Goal: Task Accomplishment & Management: Use online tool/utility

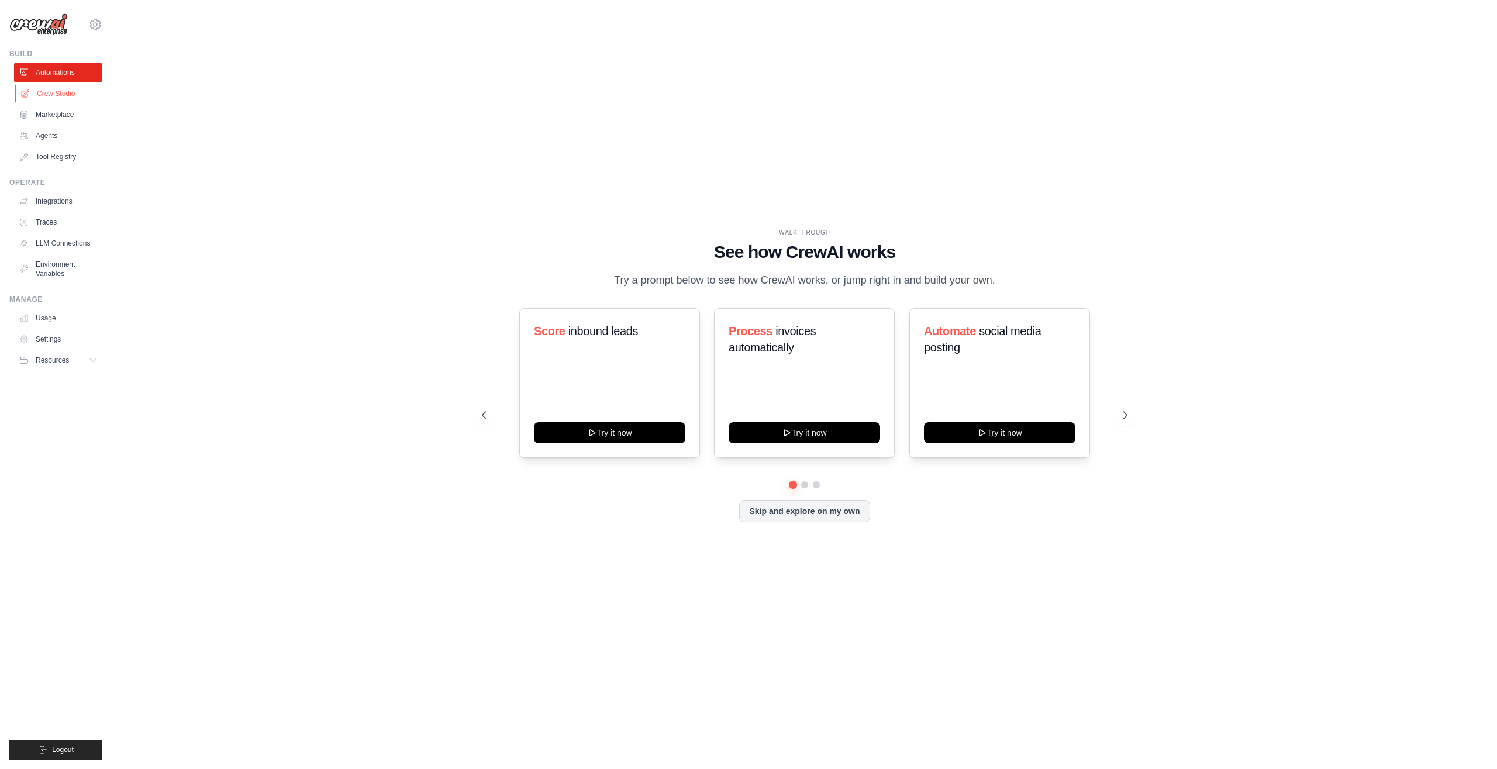
click at [44, 96] on link "Crew Studio" at bounding box center [59, 93] width 88 height 19
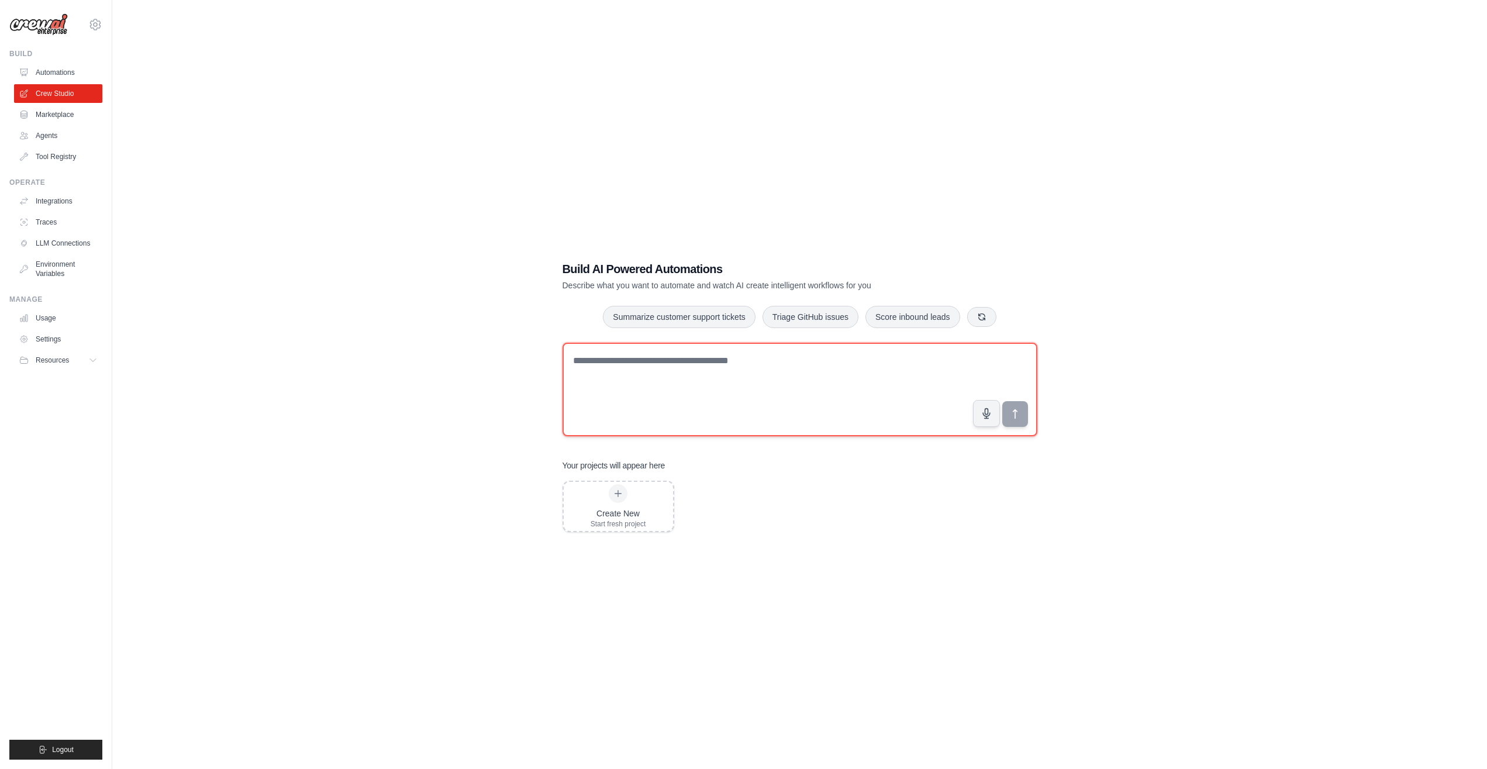
click at [620, 395] on textarea at bounding box center [800, 390] width 475 height 94
type textarea "**********"
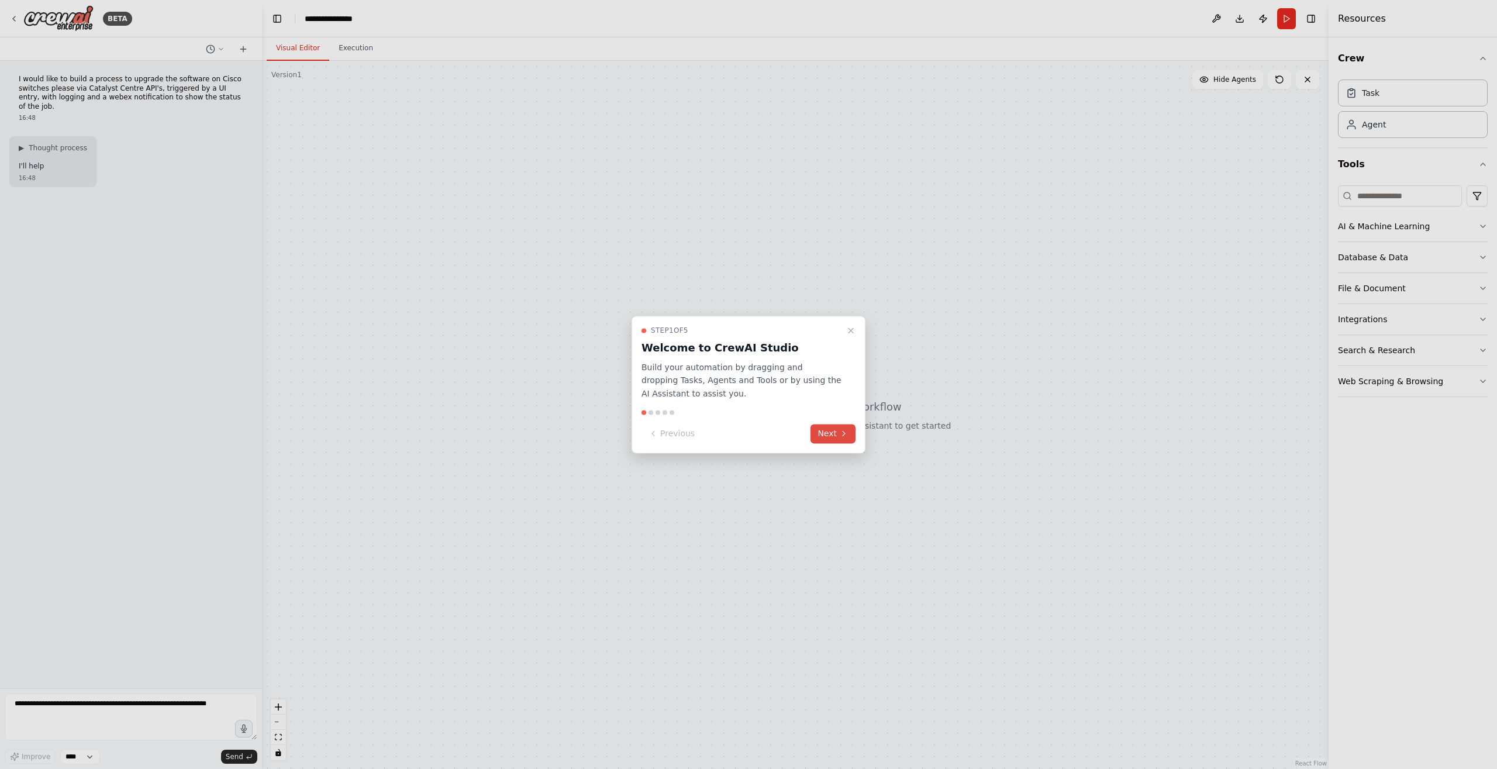
click at [827, 434] on button "Next" at bounding box center [832, 433] width 45 height 19
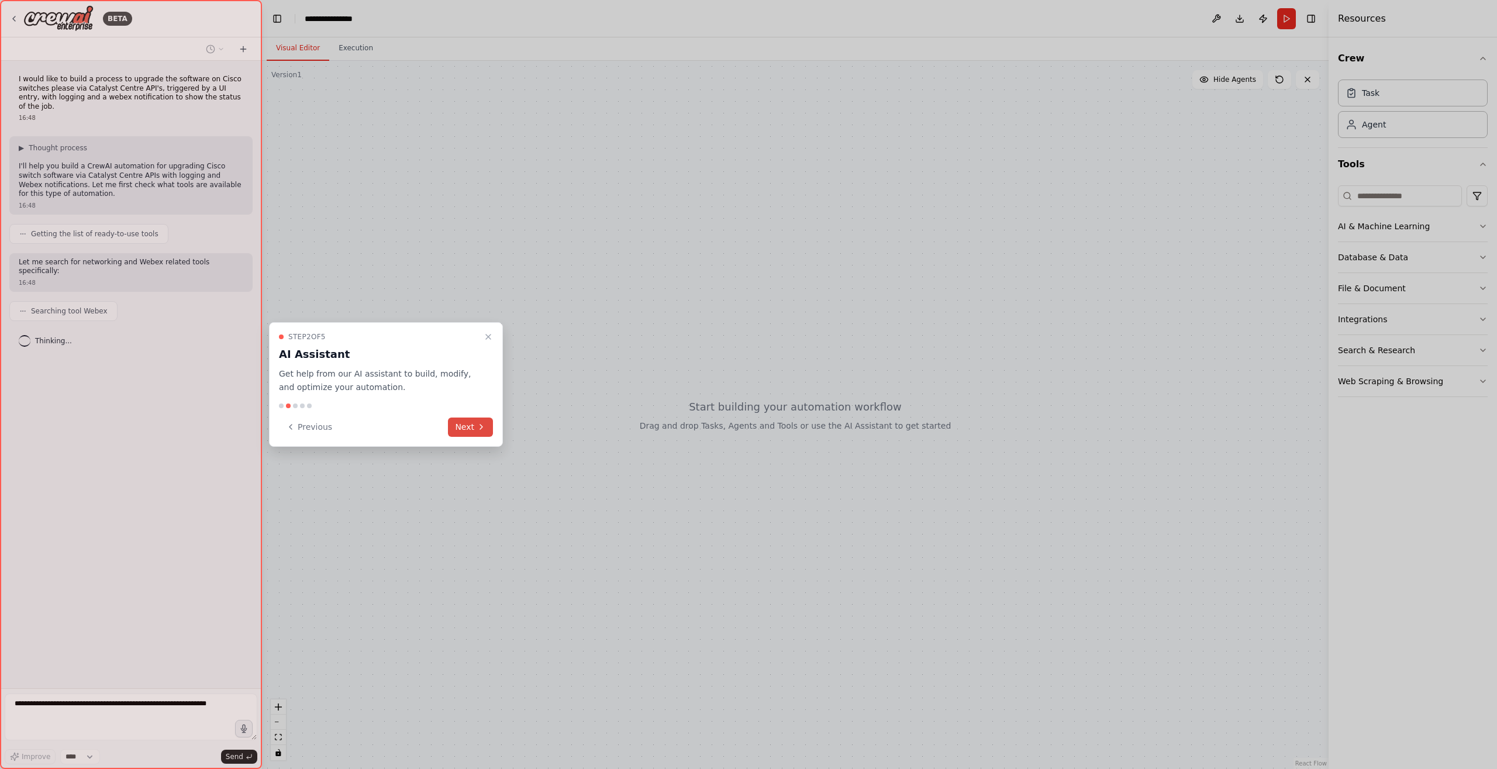
click at [476, 432] on button "Next" at bounding box center [470, 427] width 45 height 19
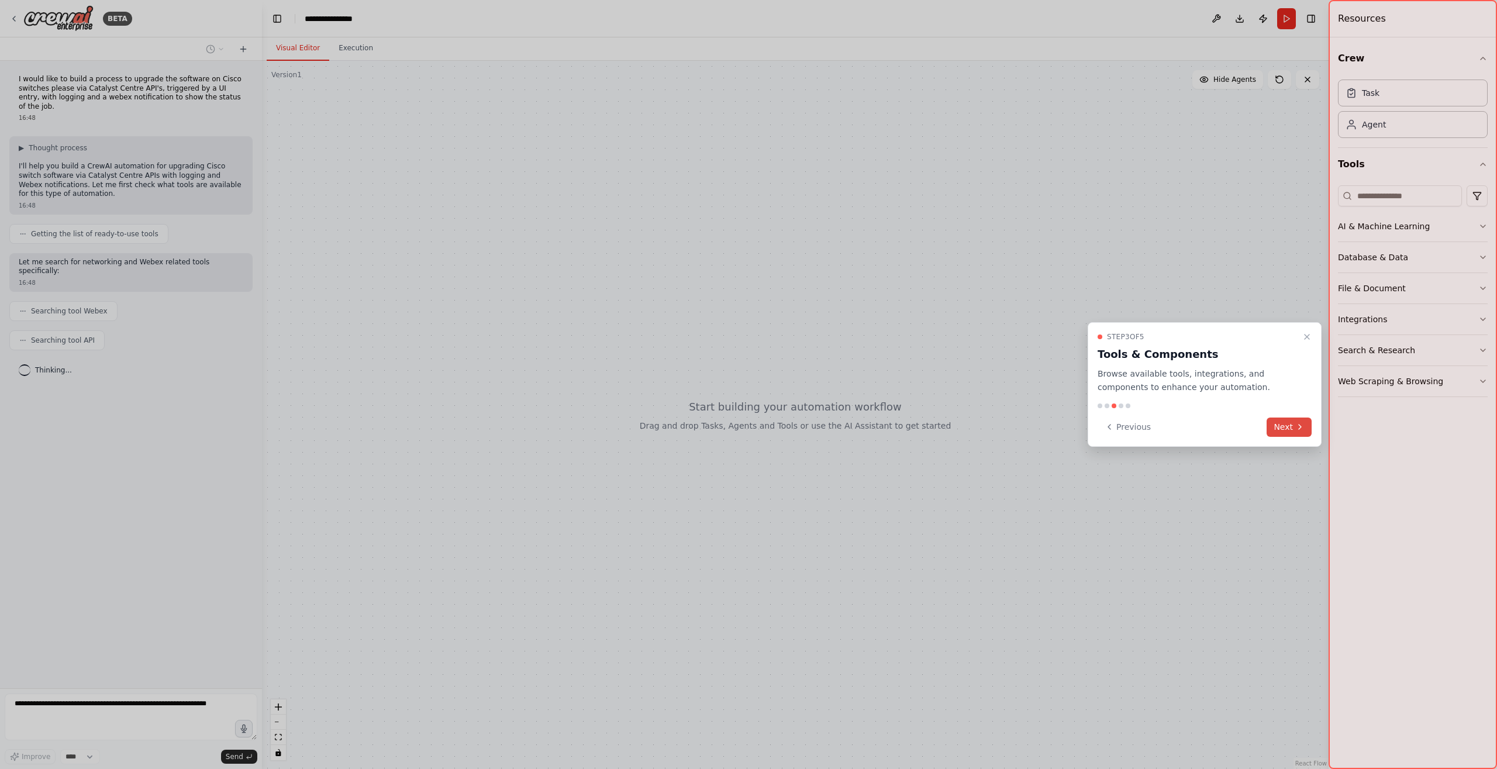
click at [1288, 424] on button "Next" at bounding box center [1289, 427] width 45 height 19
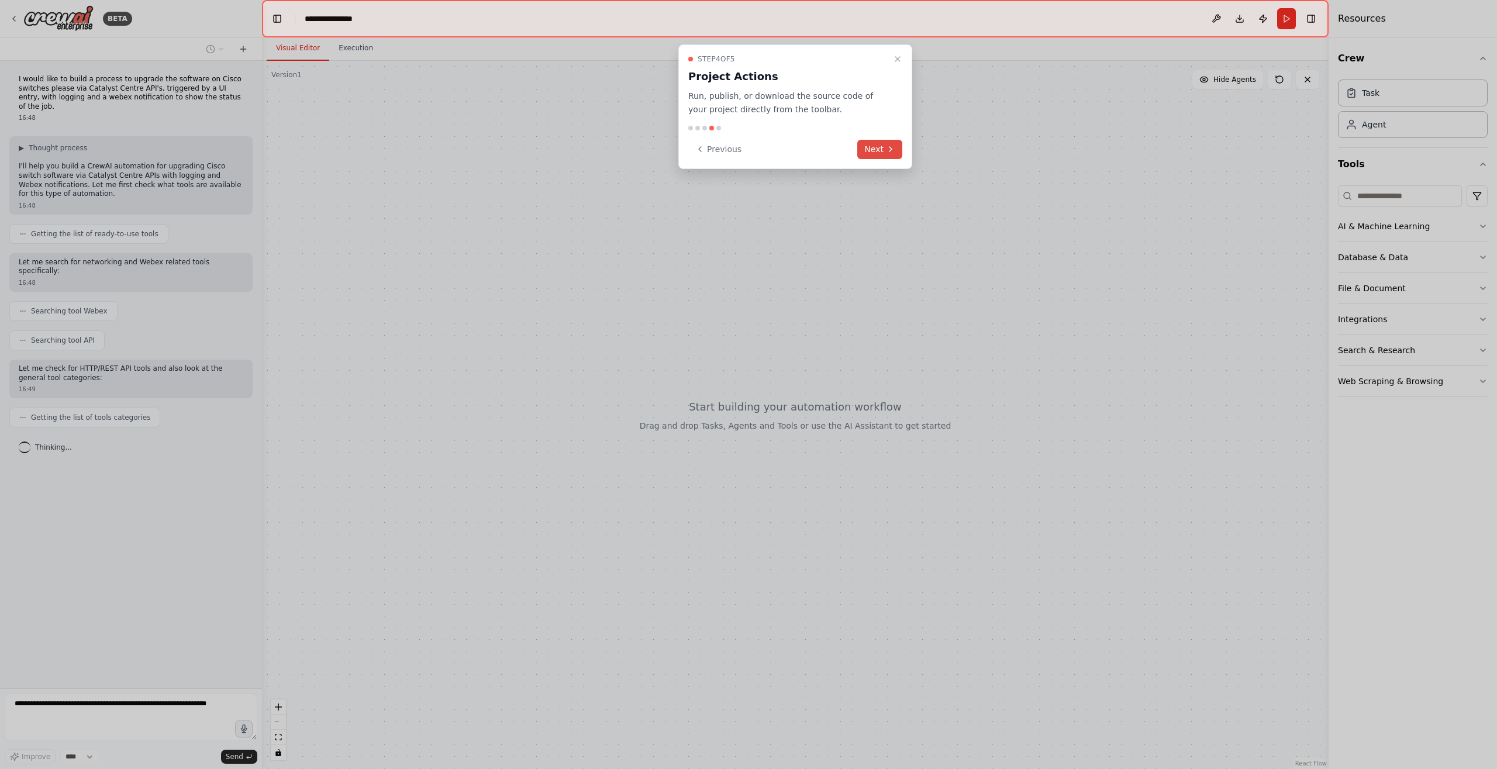
click at [881, 148] on button "Next" at bounding box center [879, 149] width 45 height 19
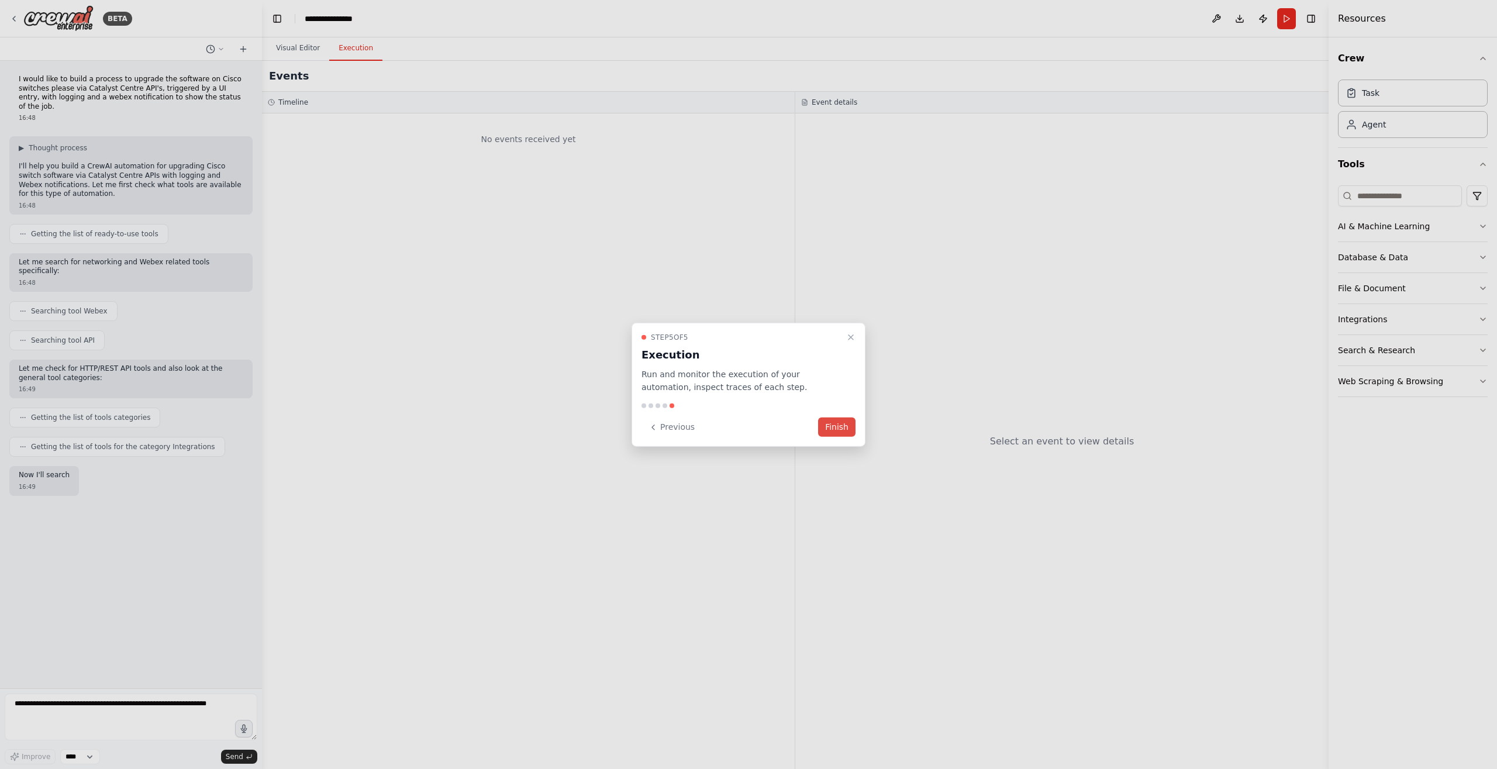
click at [840, 430] on button "Finish" at bounding box center [836, 427] width 37 height 19
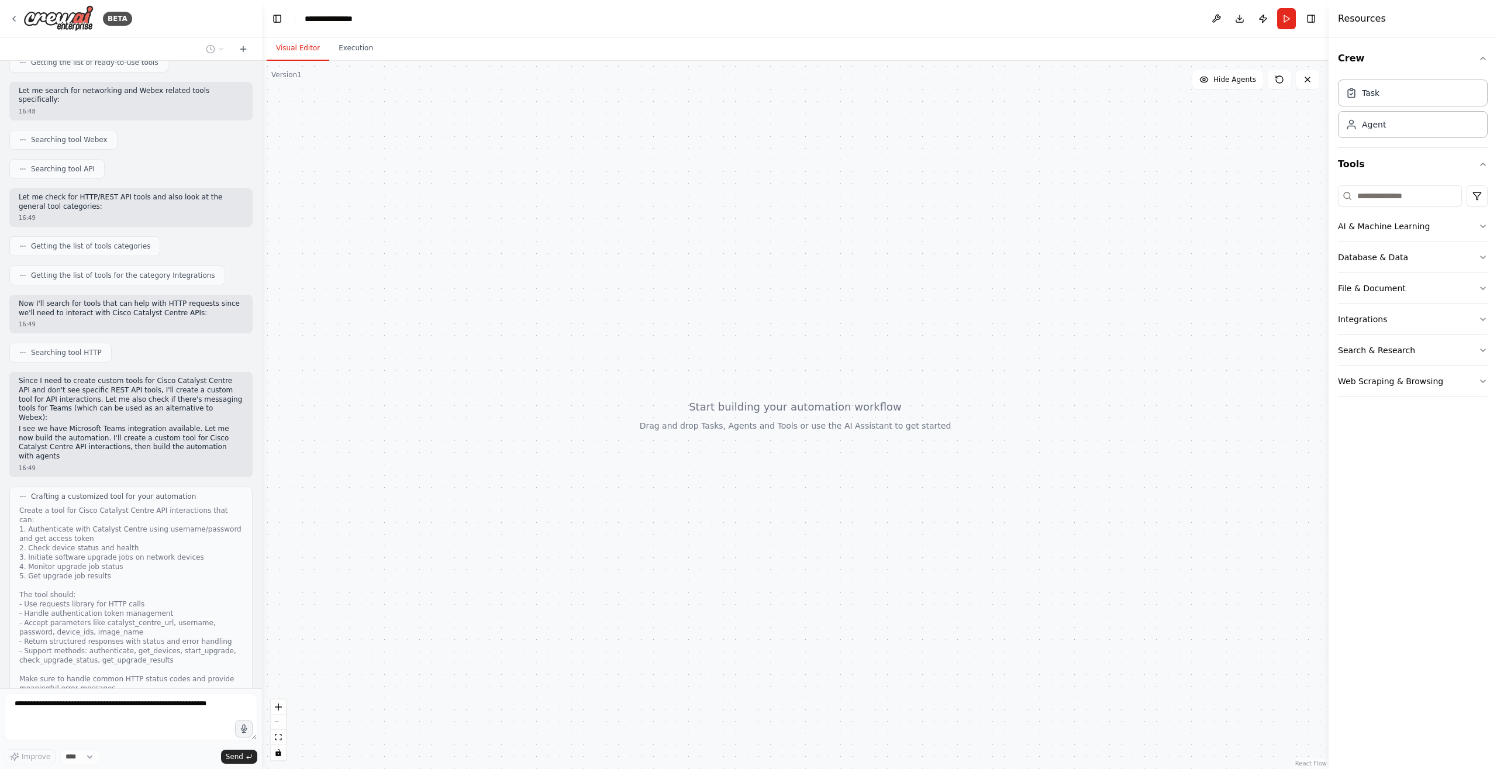
scroll to position [192, 0]
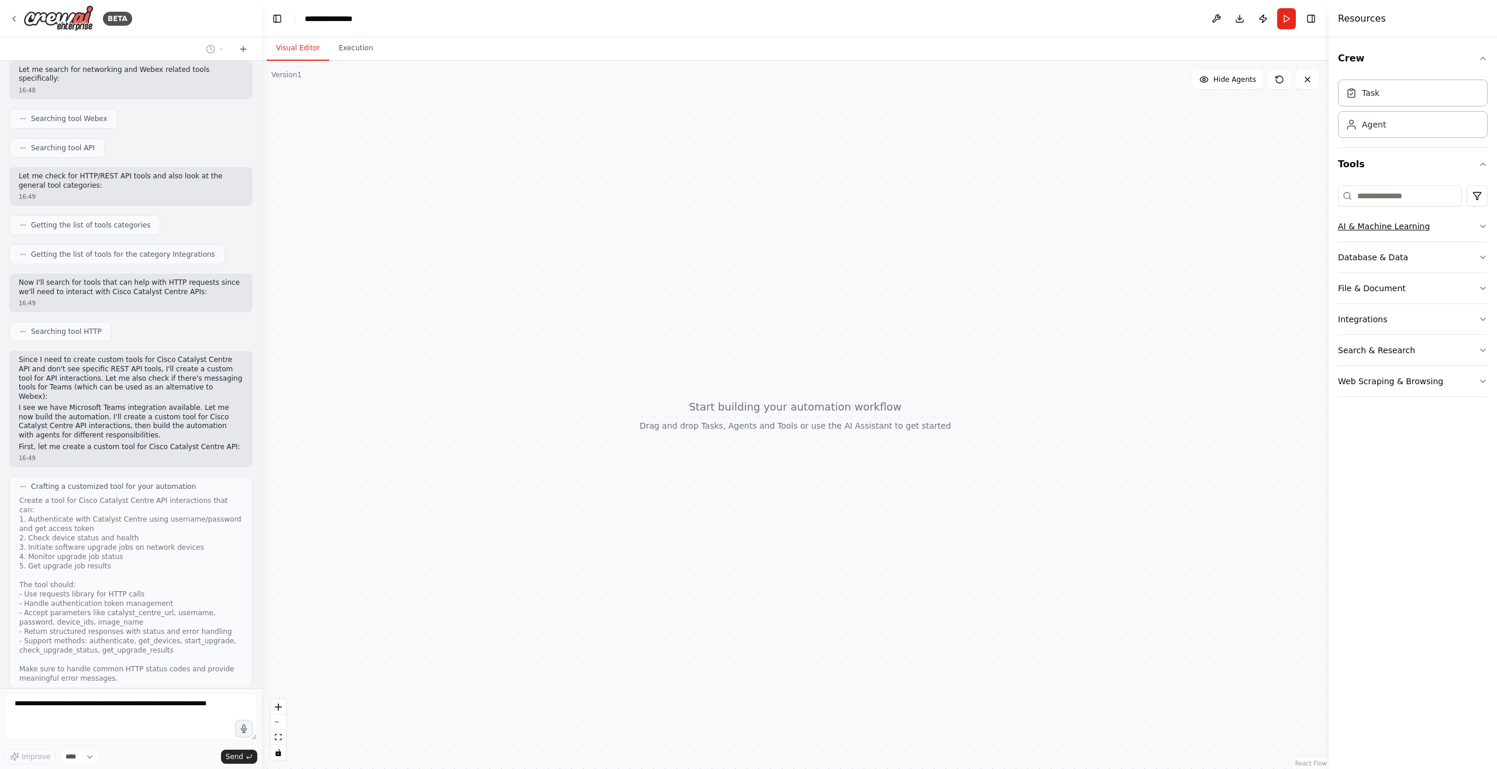
click at [1479, 228] on icon "button" at bounding box center [1482, 226] width 9 height 9
click at [1484, 429] on icon "button" at bounding box center [1482, 430] width 9 height 9
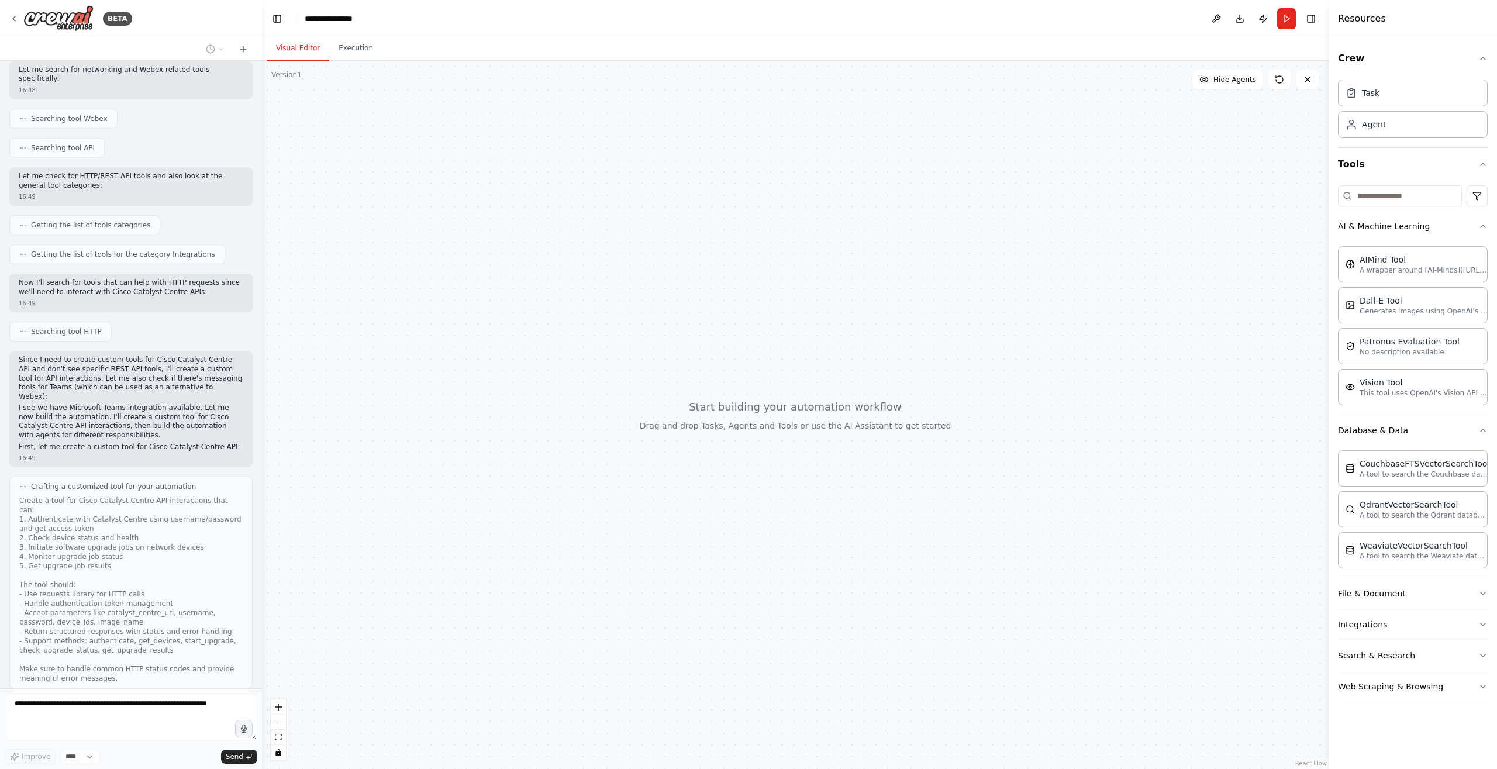
scroll to position [259, 0]
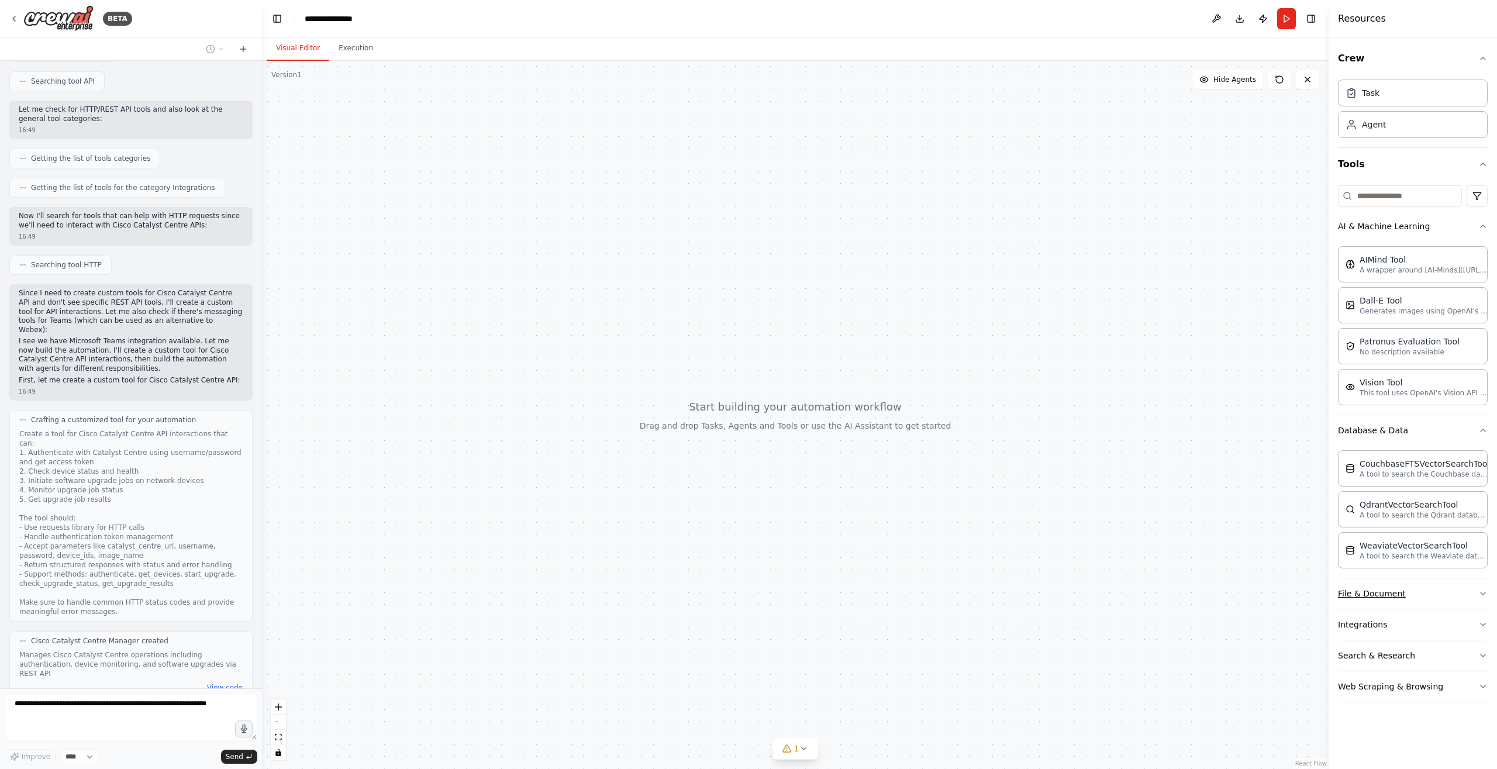
click at [1484, 593] on icon "button" at bounding box center [1482, 593] width 9 height 9
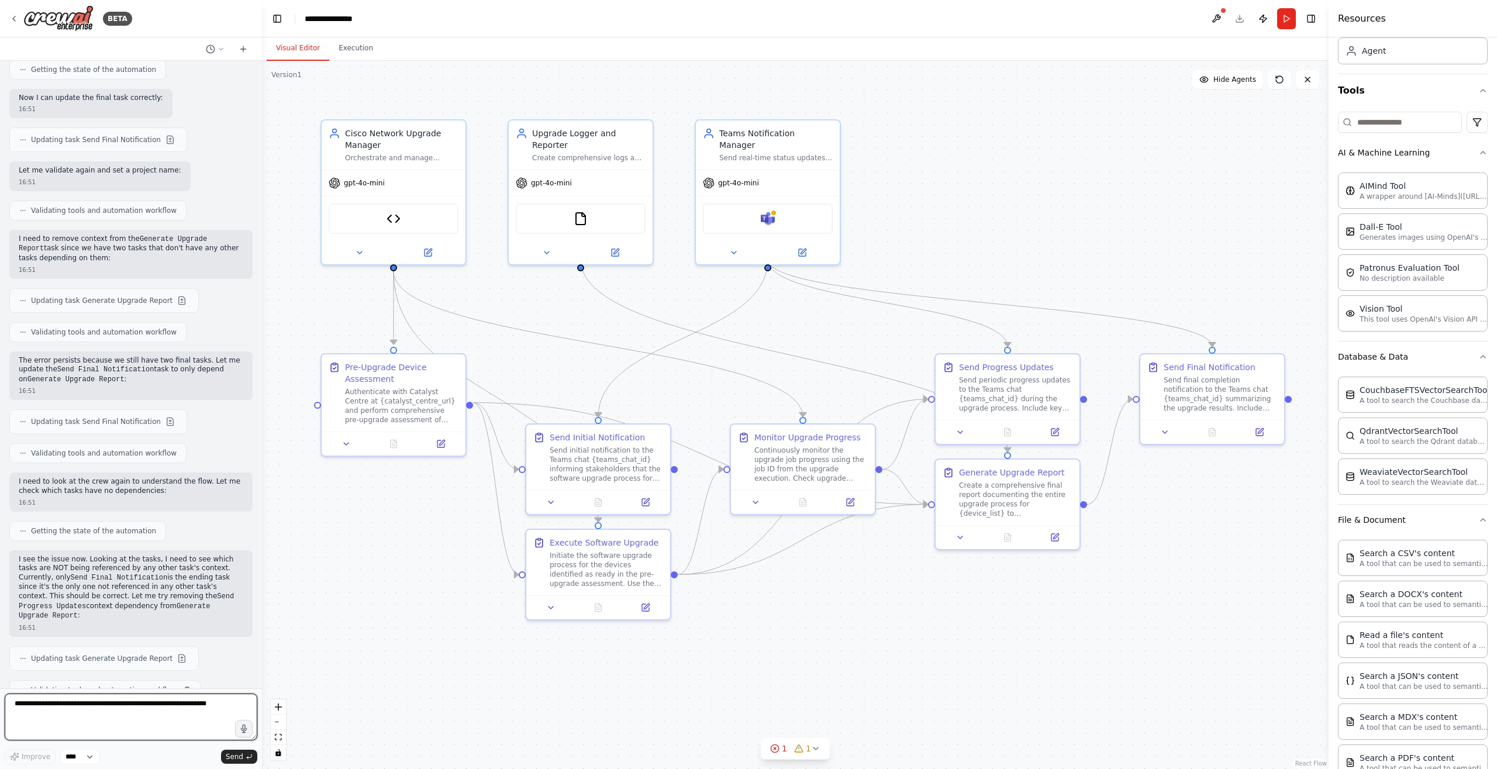
scroll to position [1615, 0]
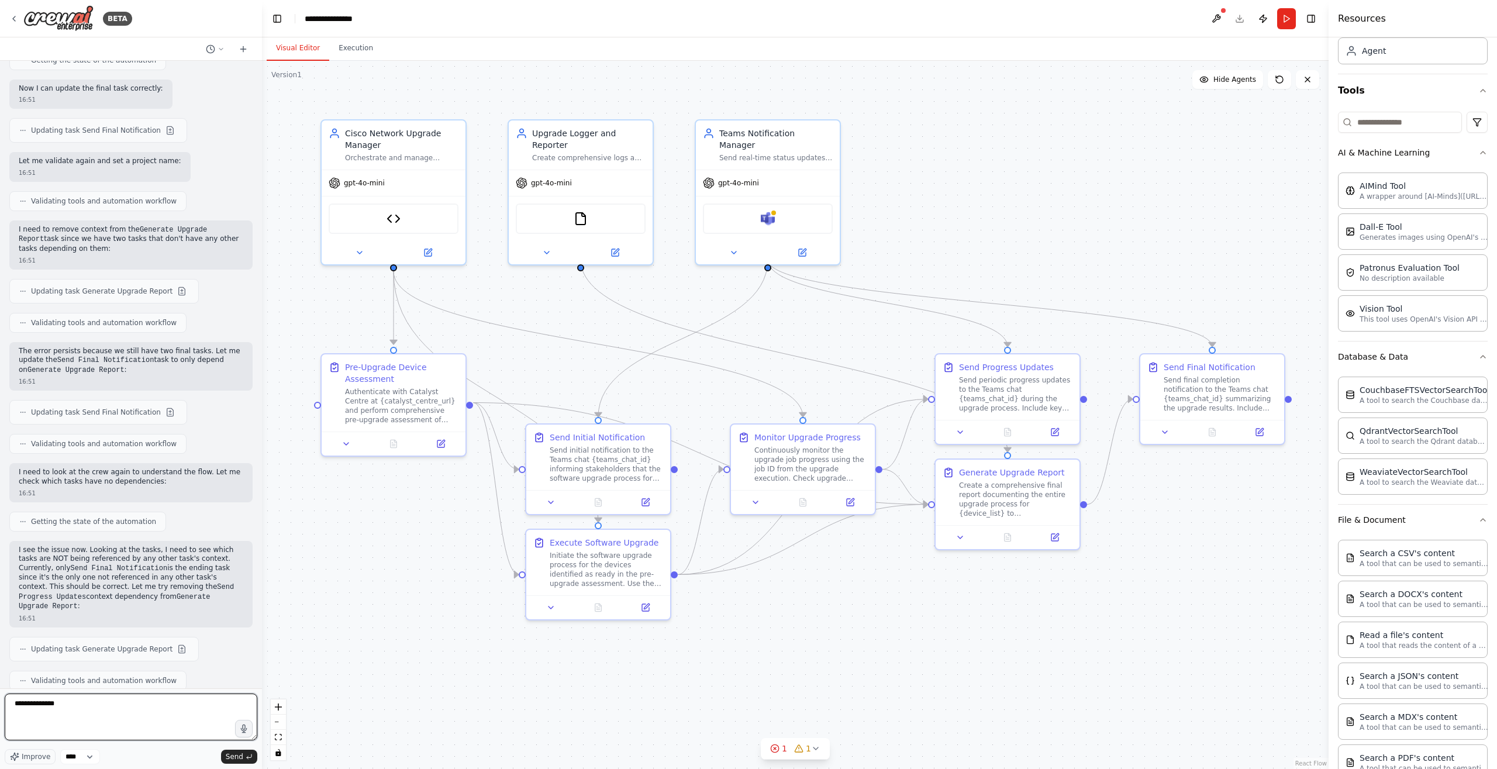
type textarea "**********"
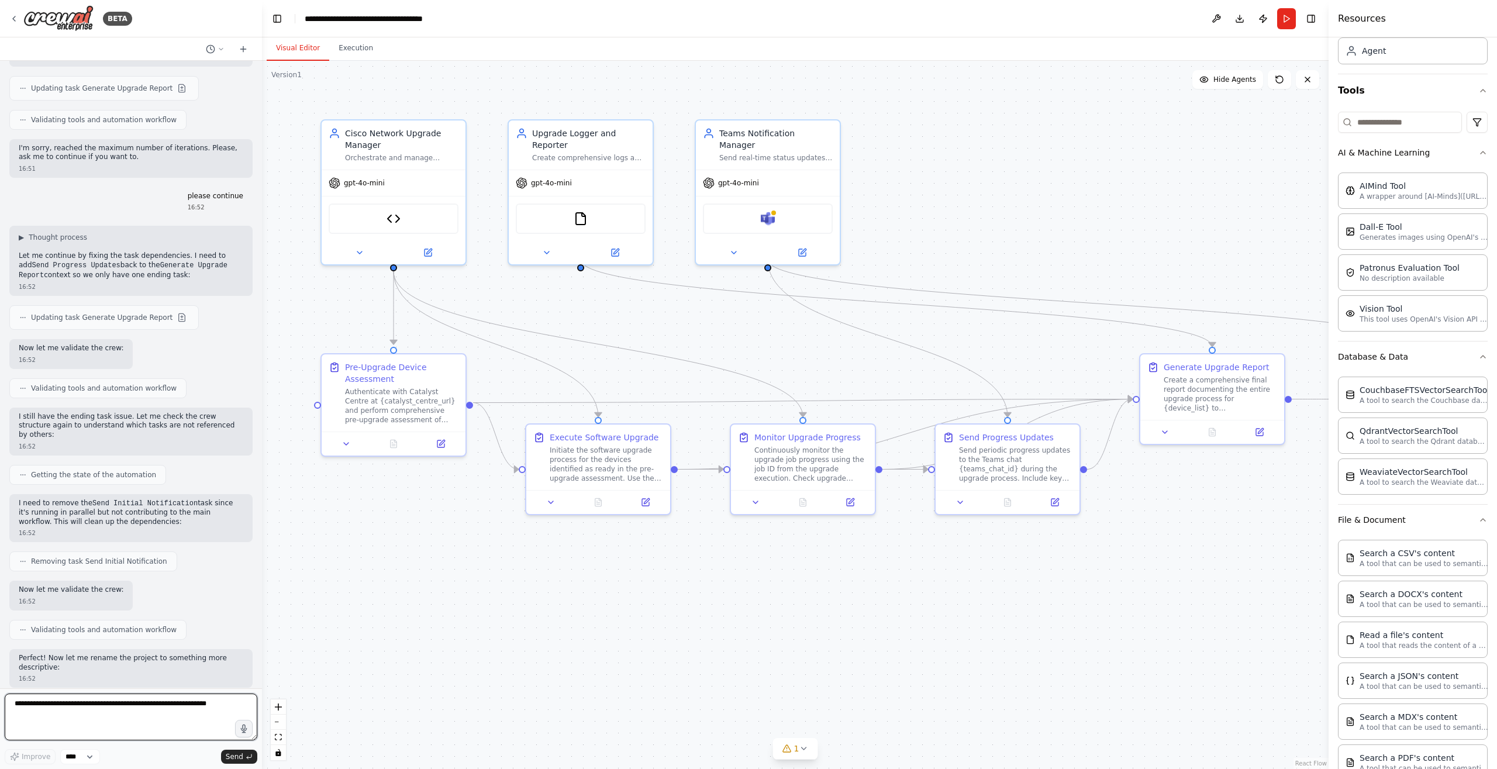
scroll to position [2228, 0]
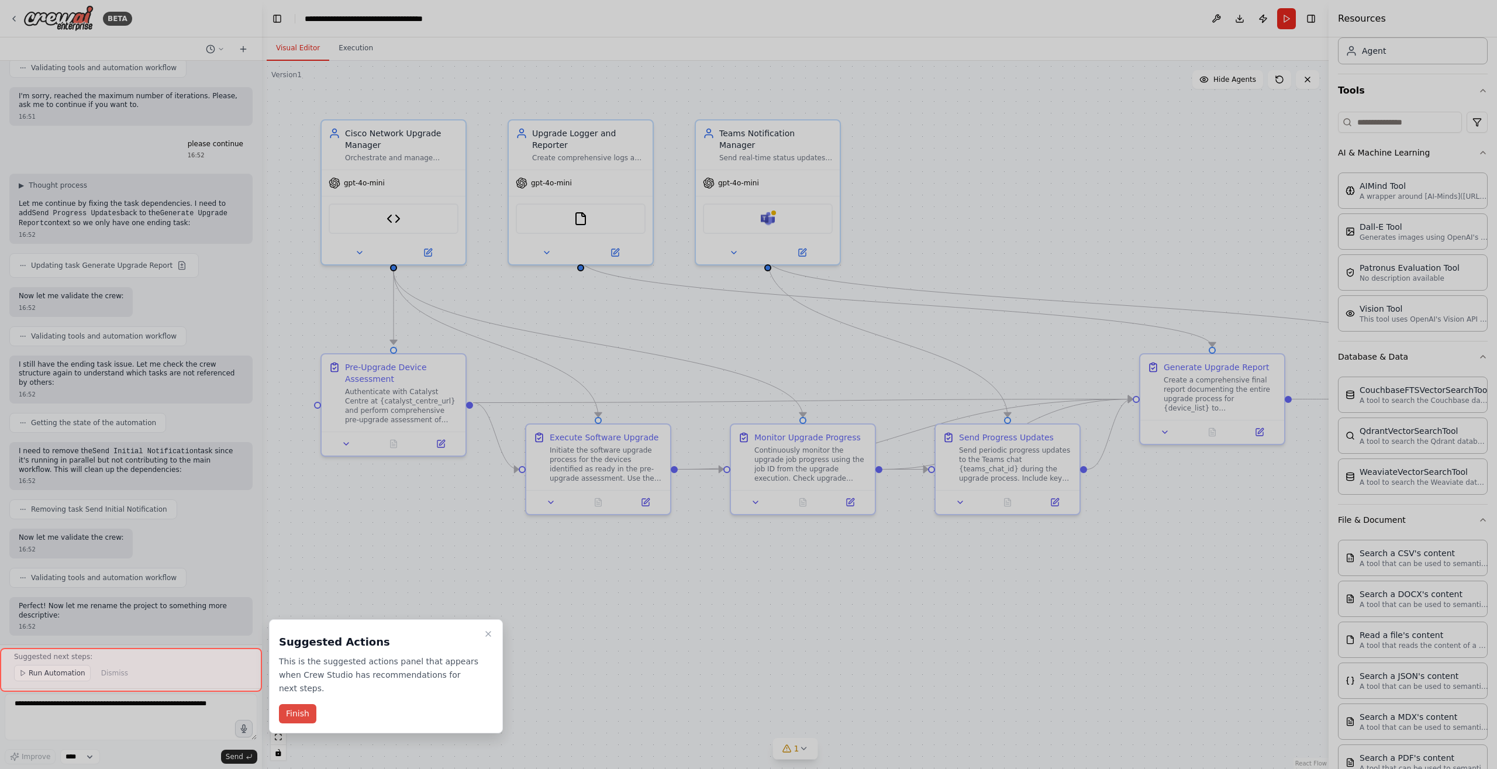
click at [292, 704] on button "Finish" at bounding box center [297, 713] width 37 height 19
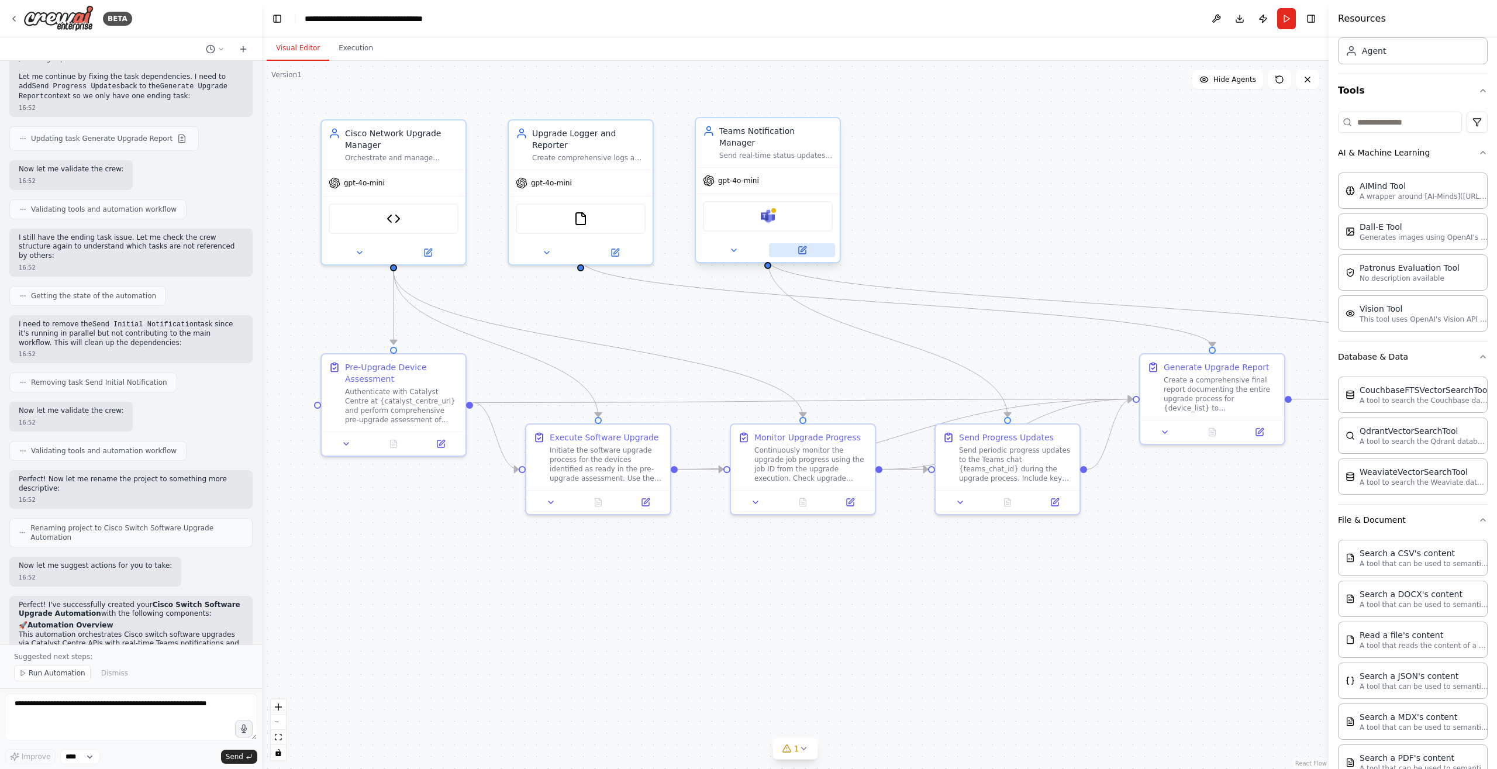
click at [803, 246] on icon at bounding box center [803, 248] width 5 height 5
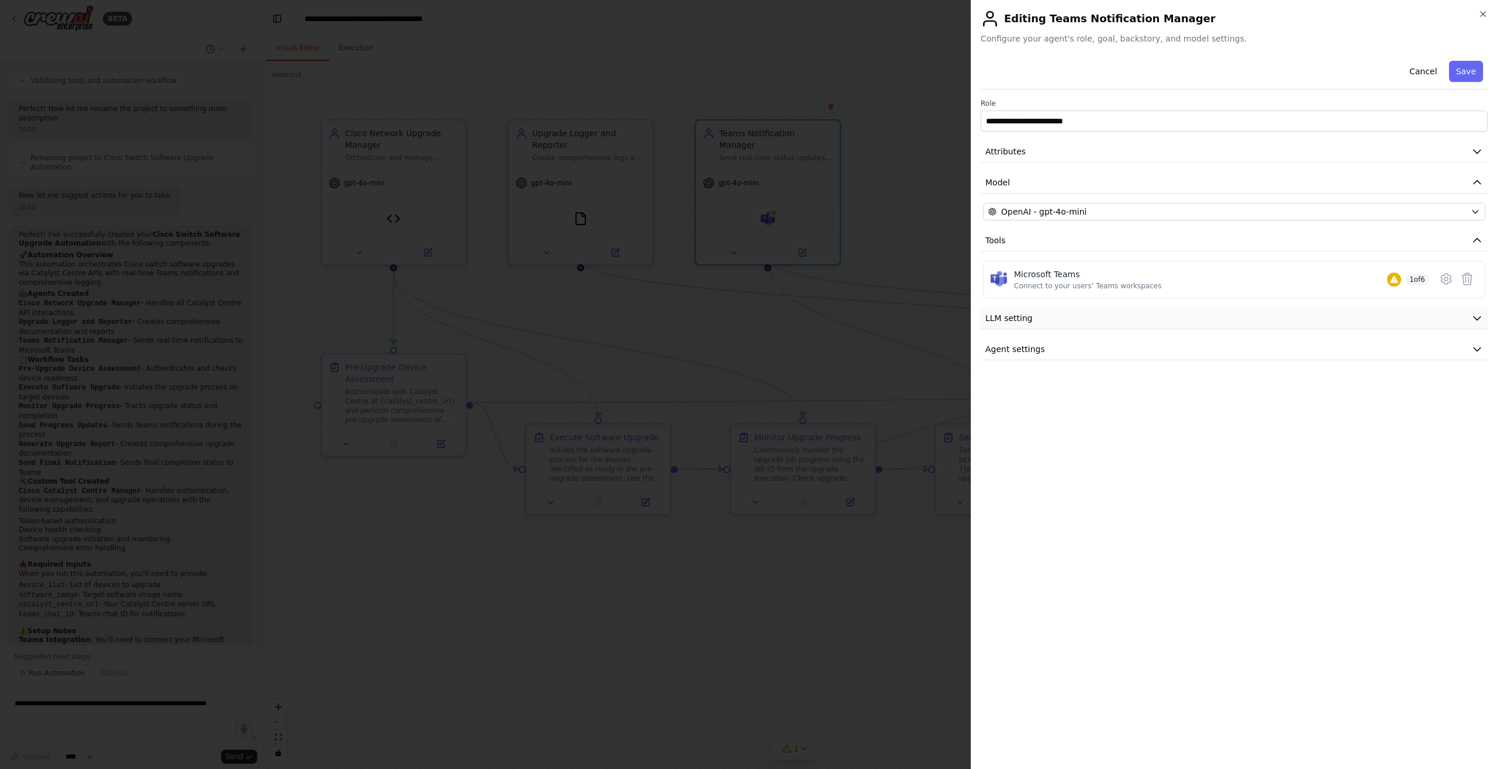
scroll to position [2734, 0]
click at [1475, 317] on icon "button" at bounding box center [1477, 318] width 12 height 12
click at [1449, 278] on icon at bounding box center [1446, 279] width 14 height 14
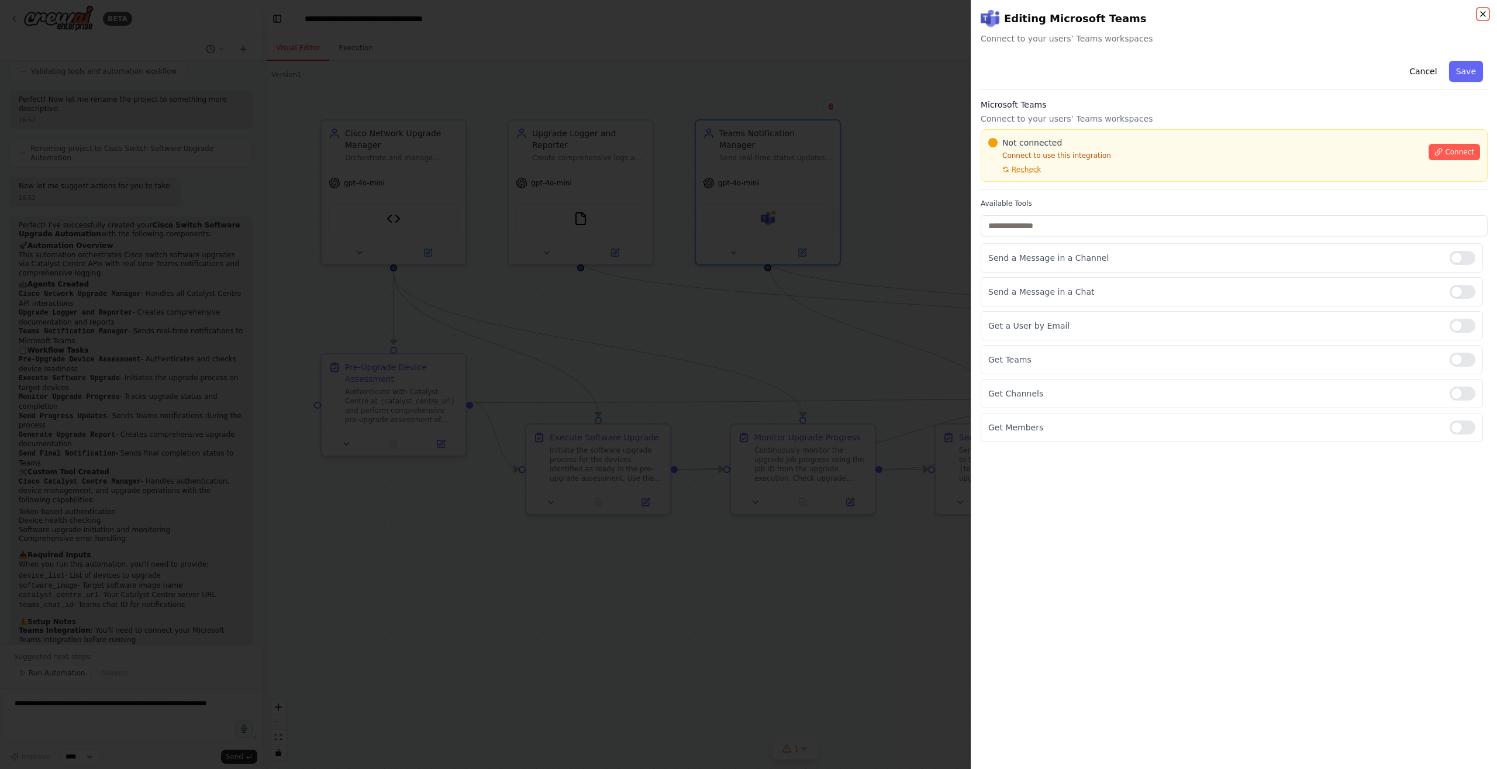
click at [1485, 15] on icon "button" at bounding box center [1482, 13] width 9 height 9
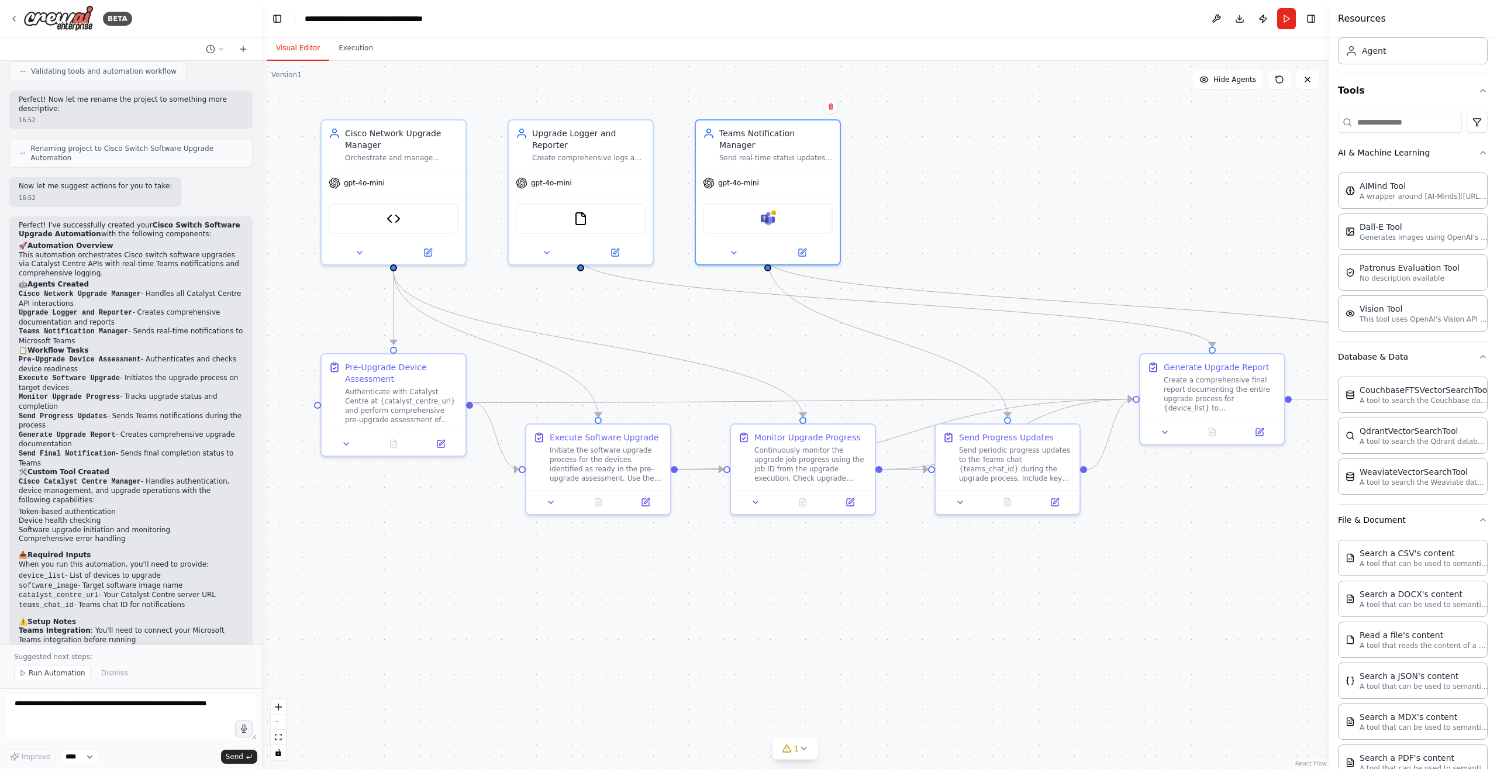
scroll to position [74, 0]
click at [94, 708] on textarea at bounding box center [131, 717] width 253 height 47
type textarea "**********"
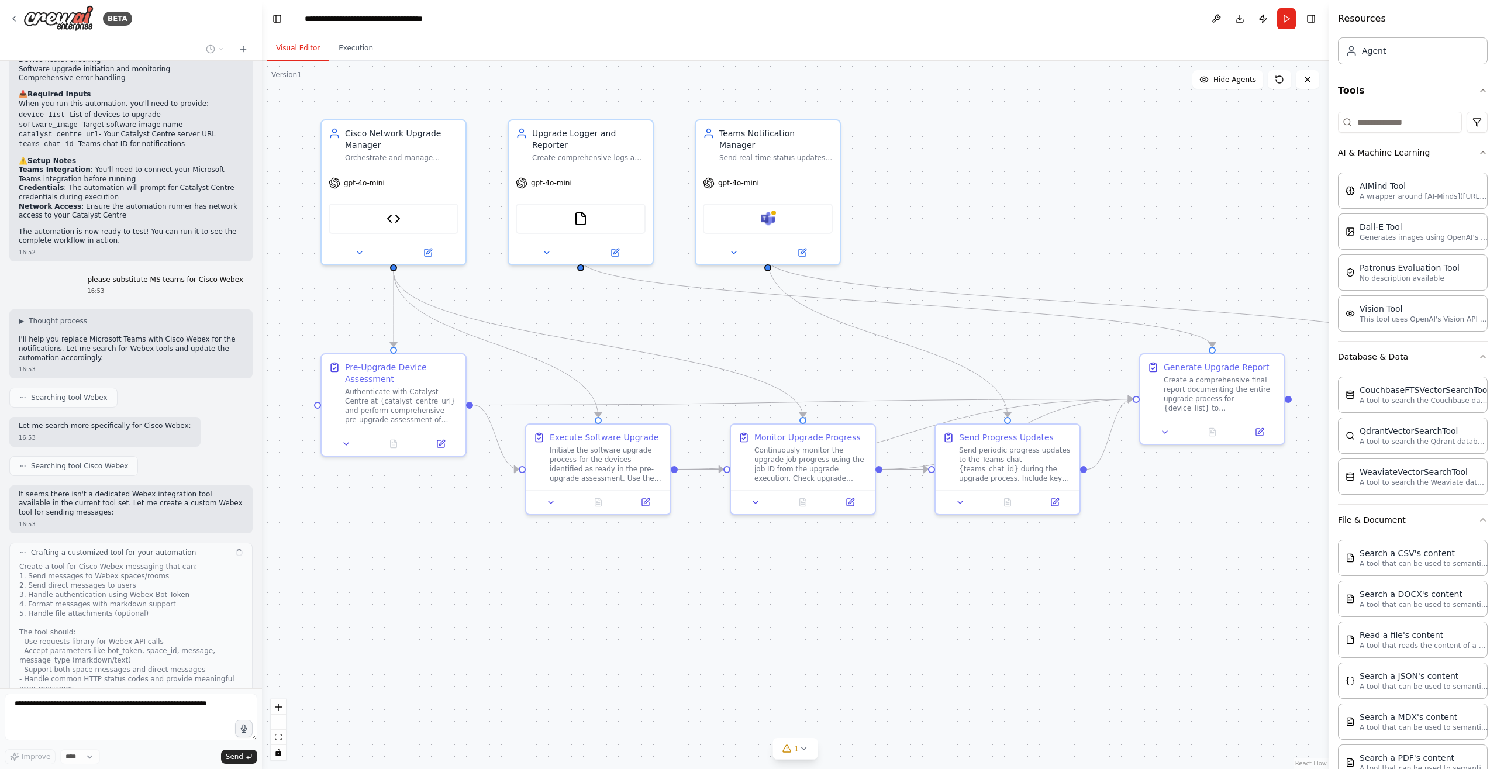
scroll to position [3204, 0]
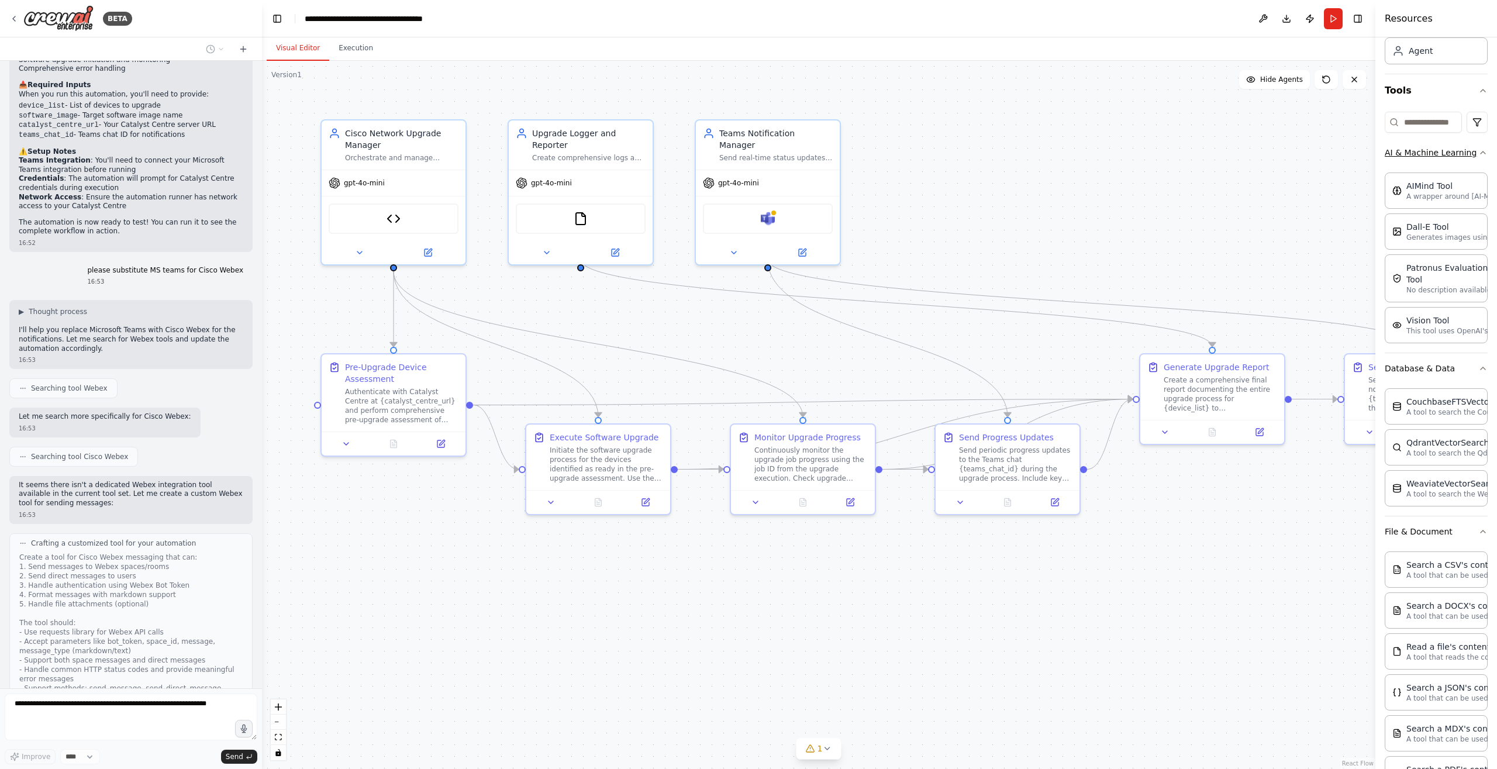
drag, startPoint x: 1330, startPoint y: 162, endPoint x: 1462, endPoint y: 159, distance: 132.2
click at [1462, 159] on div "Resources Crew Task Agent Tools AI & Machine Learning AIMind Tool A wrapper aro…" at bounding box center [1436, 384] width 122 height 769
drag, startPoint x: 1188, startPoint y: 384, endPoint x: 1162, endPoint y: 366, distance: 31.1
click at [1092, 302] on div ".deletable-edge-delete-btn { width: 20px; height: 20px; border: 0px solid #ffff…" at bounding box center [818, 415] width 1113 height 708
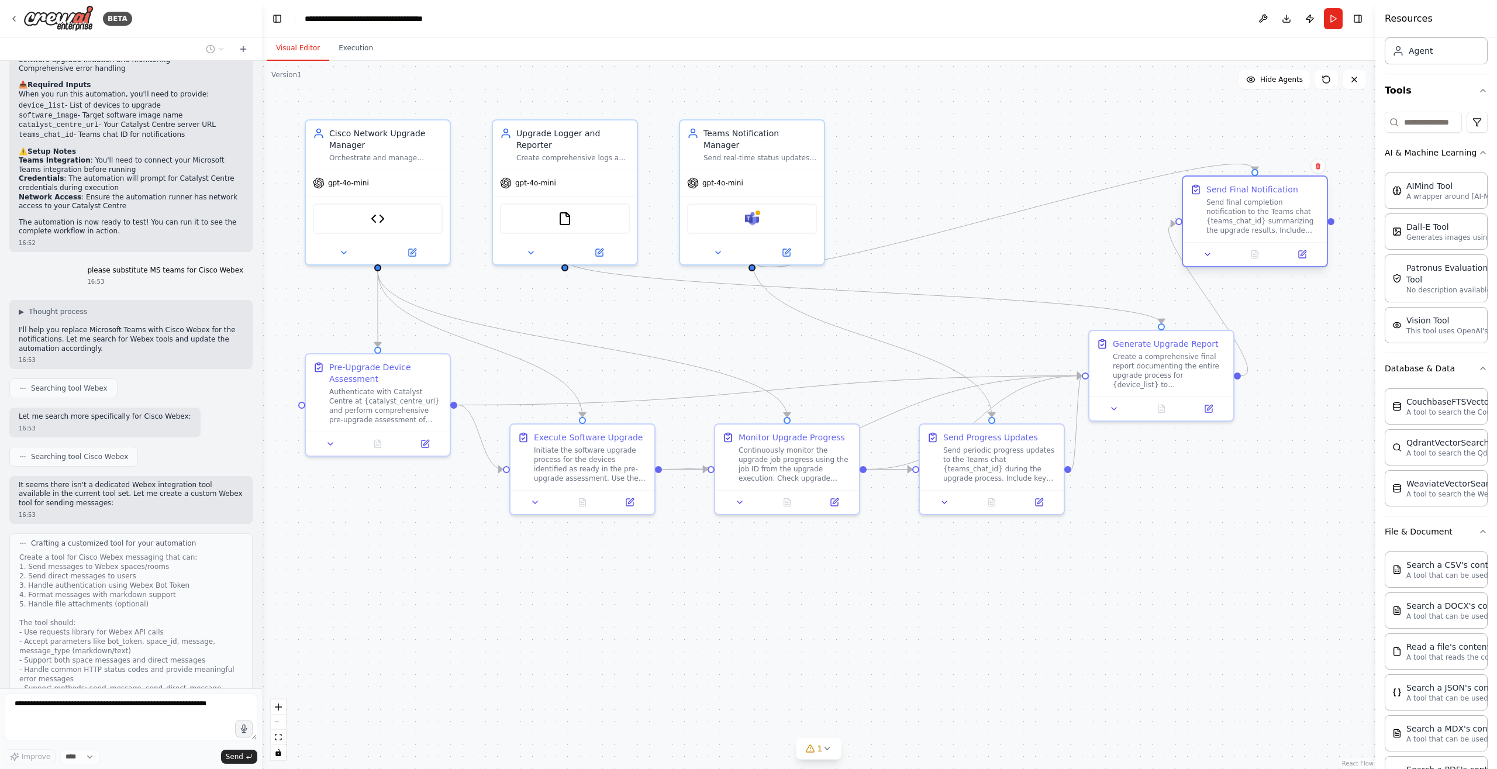
drag, startPoint x: 1353, startPoint y: 382, endPoint x: 1201, endPoint y: 220, distance: 222.2
click at [1201, 220] on div "Send Final Notification Send final completion notification to the Teams chat {t…" at bounding box center [1255, 209] width 130 height 51
click at [413, 251] on icon at bounding box center [412, 250] width 7 height 7
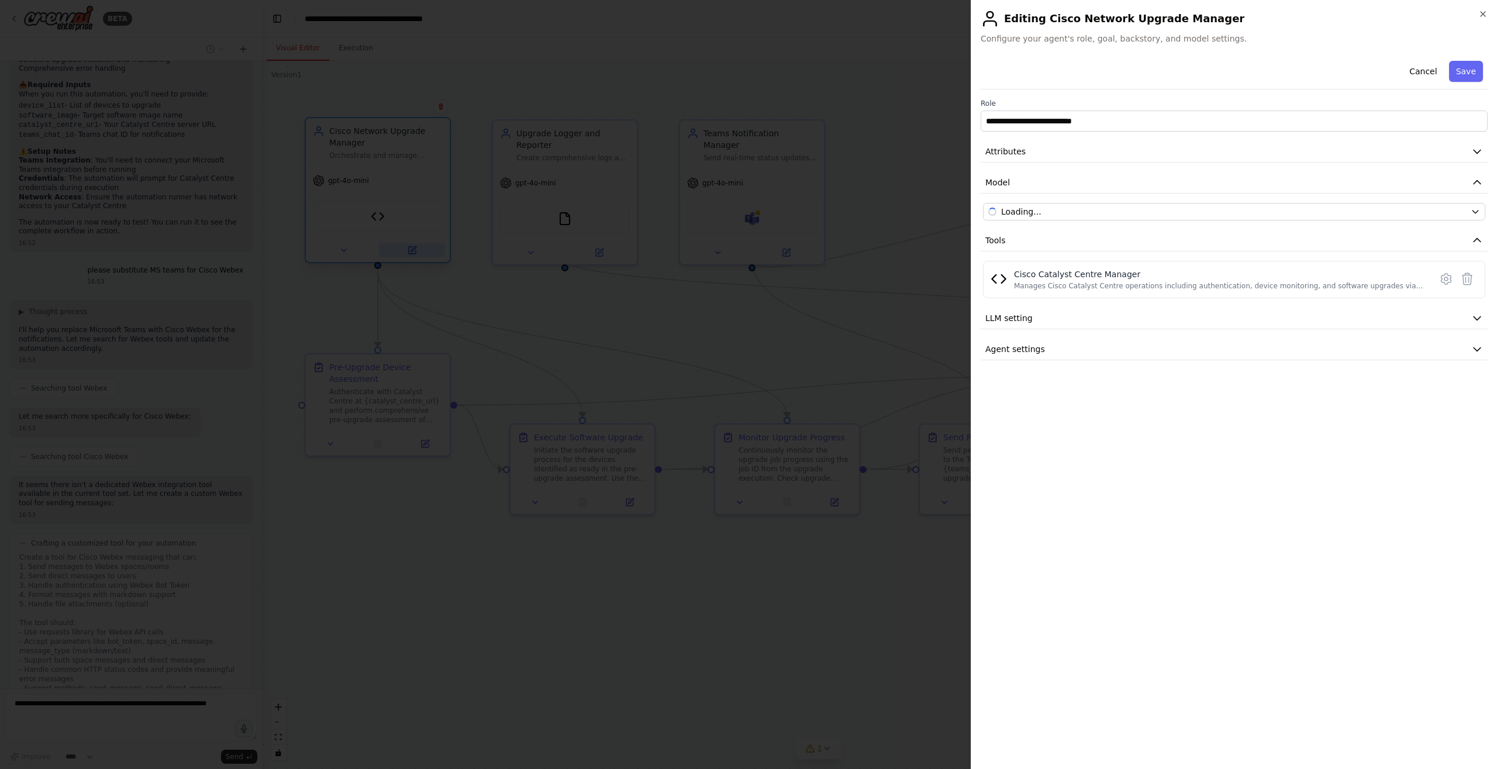
scroll to position [74, 0]
click at [1448, 281] on icon at bounding box center [1446, 279] width 14 height 14
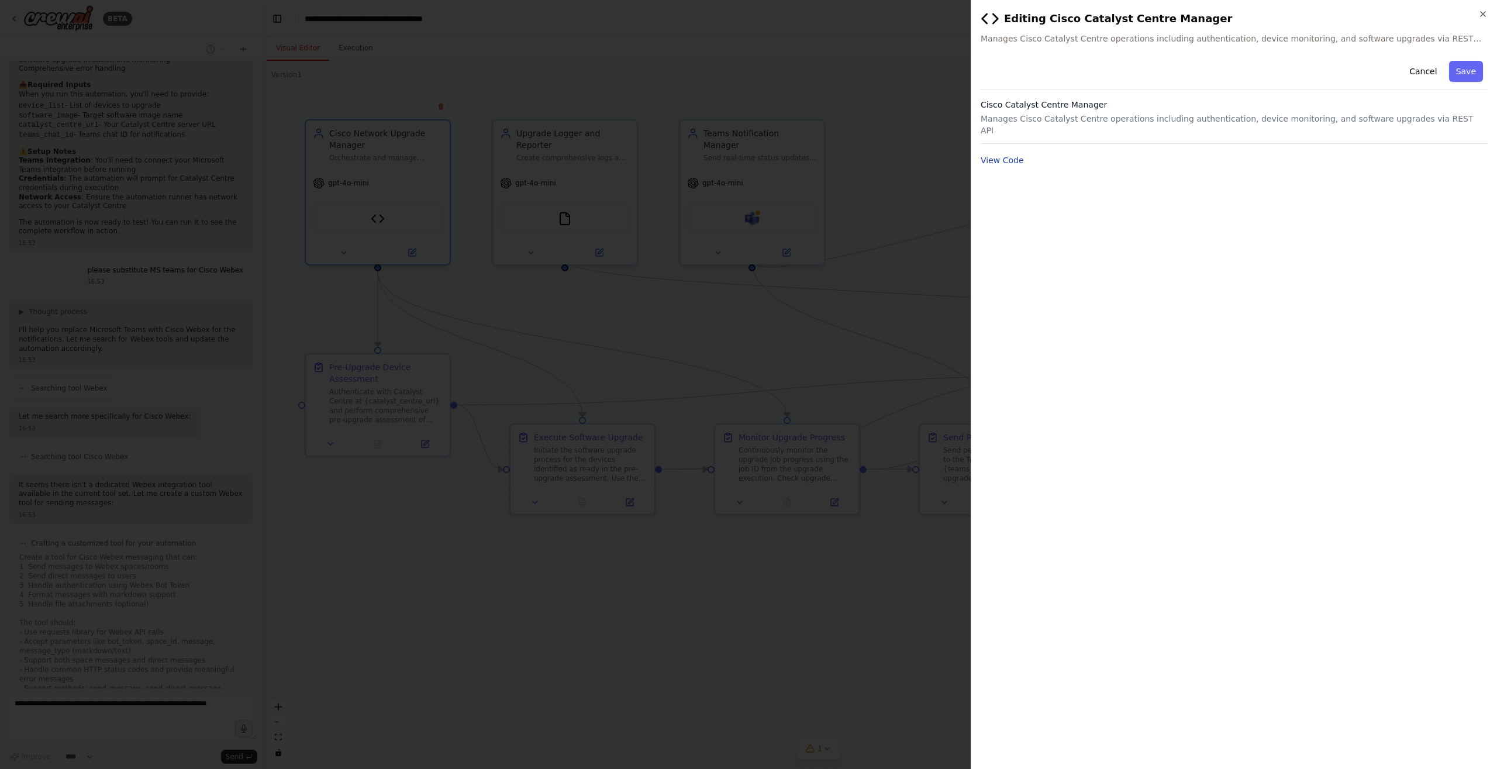
click at [1014, 154] on button "View Code" at bounding box center [1002, 160] width 43 height 12
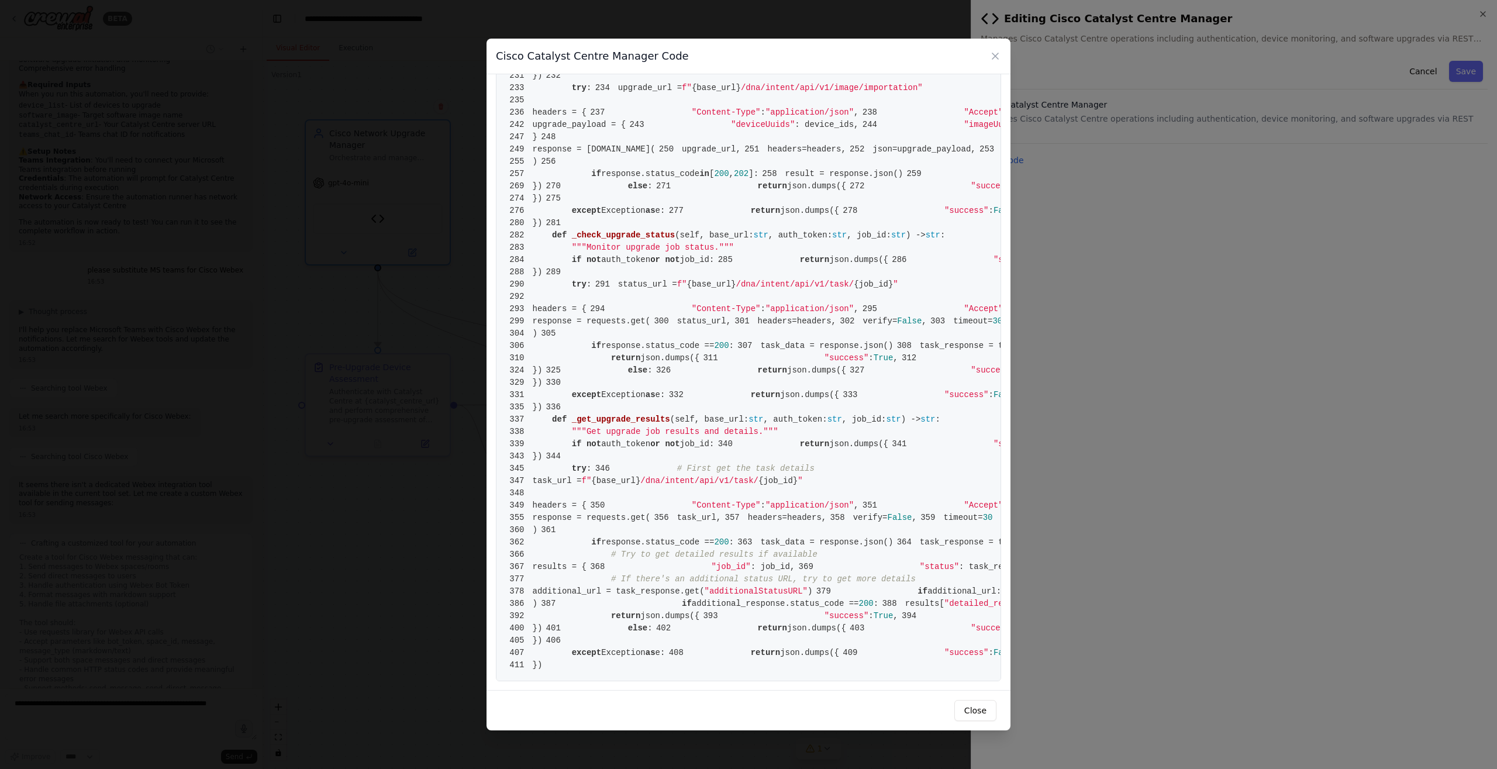
scroll to position [1253, 0]
click at [999, 53] on icon at bounding box center [995, 56] width 12 height 12
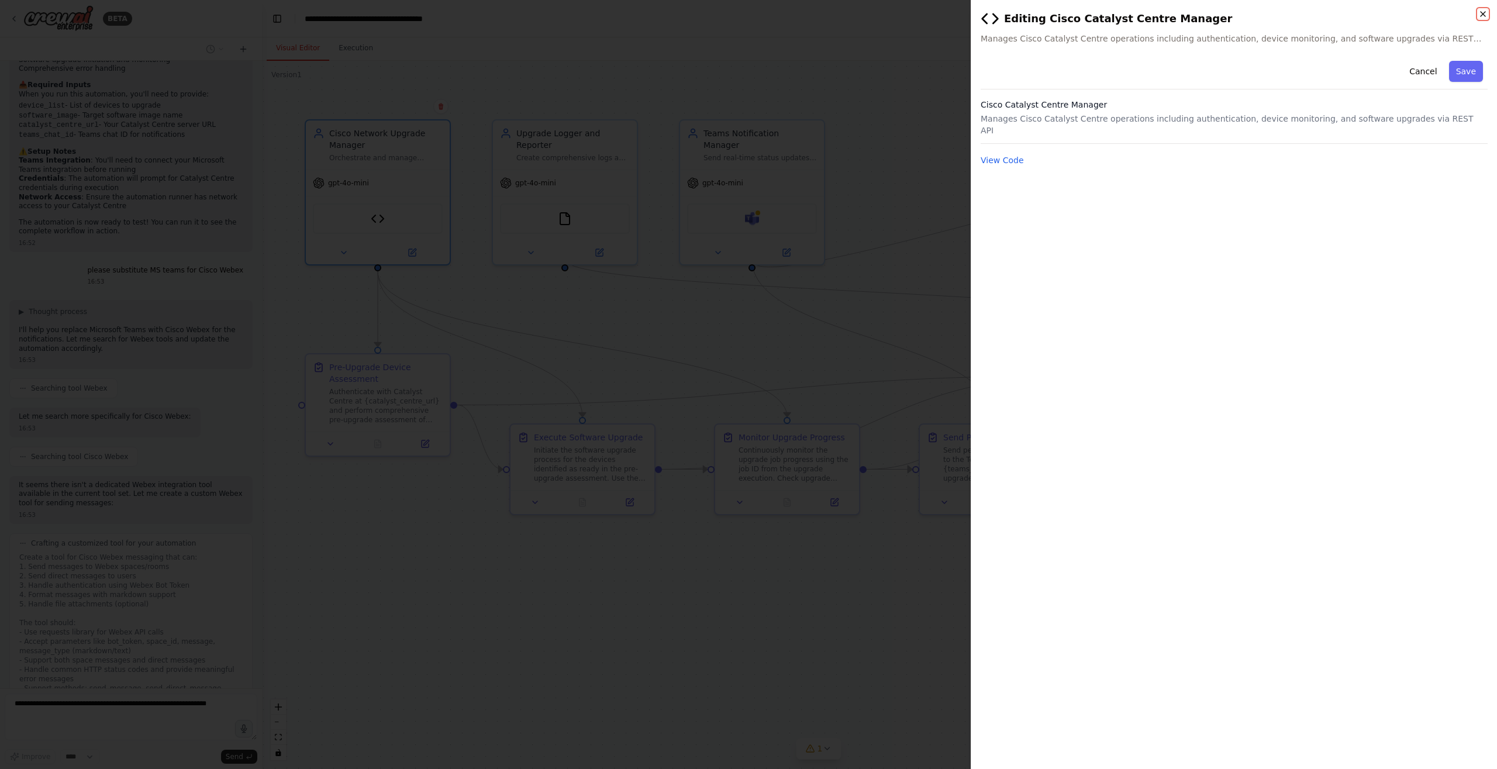
click at [1485, 16] on icon "button" at bounding box center [1482, 13] width 9 height 9
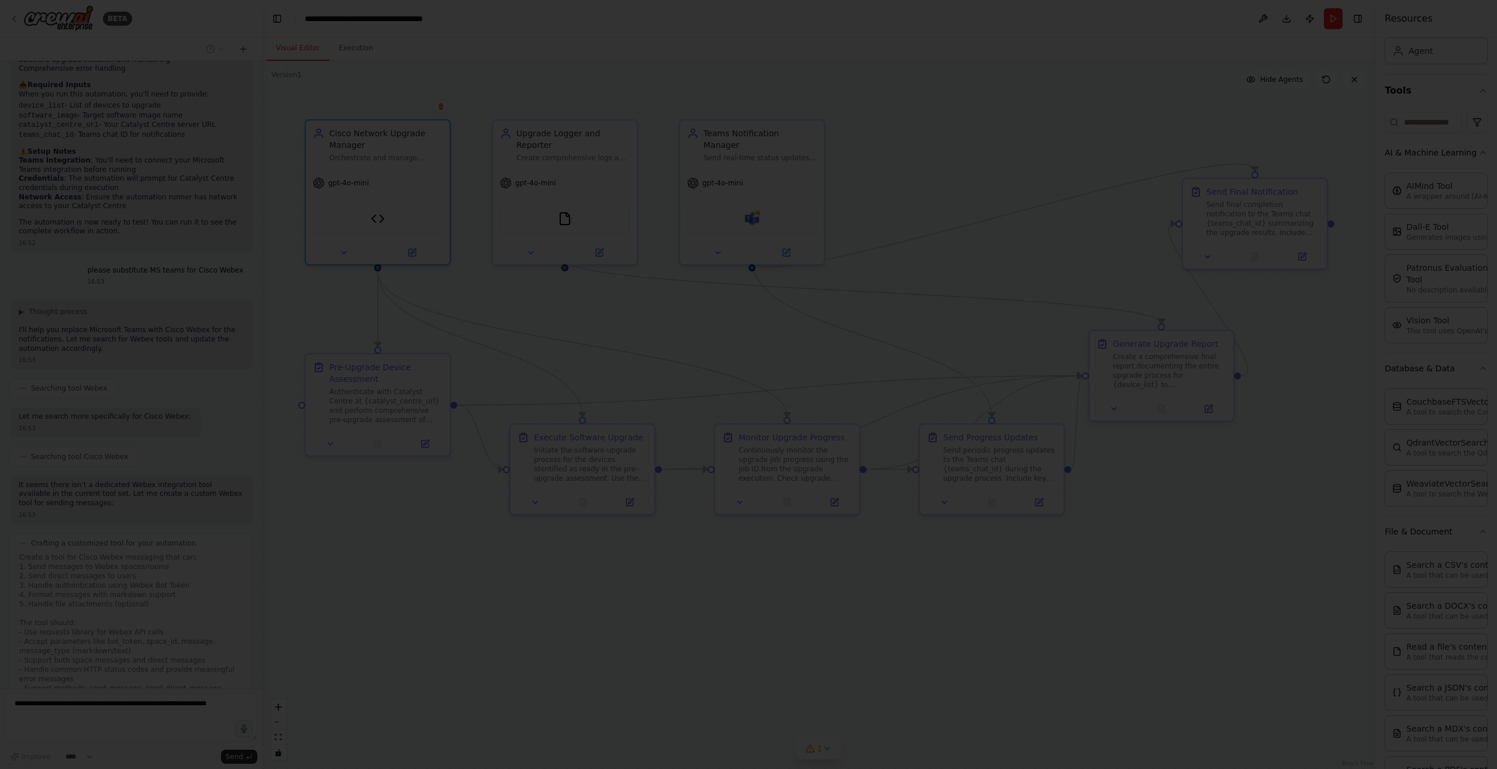
scroll to position [74, 0]
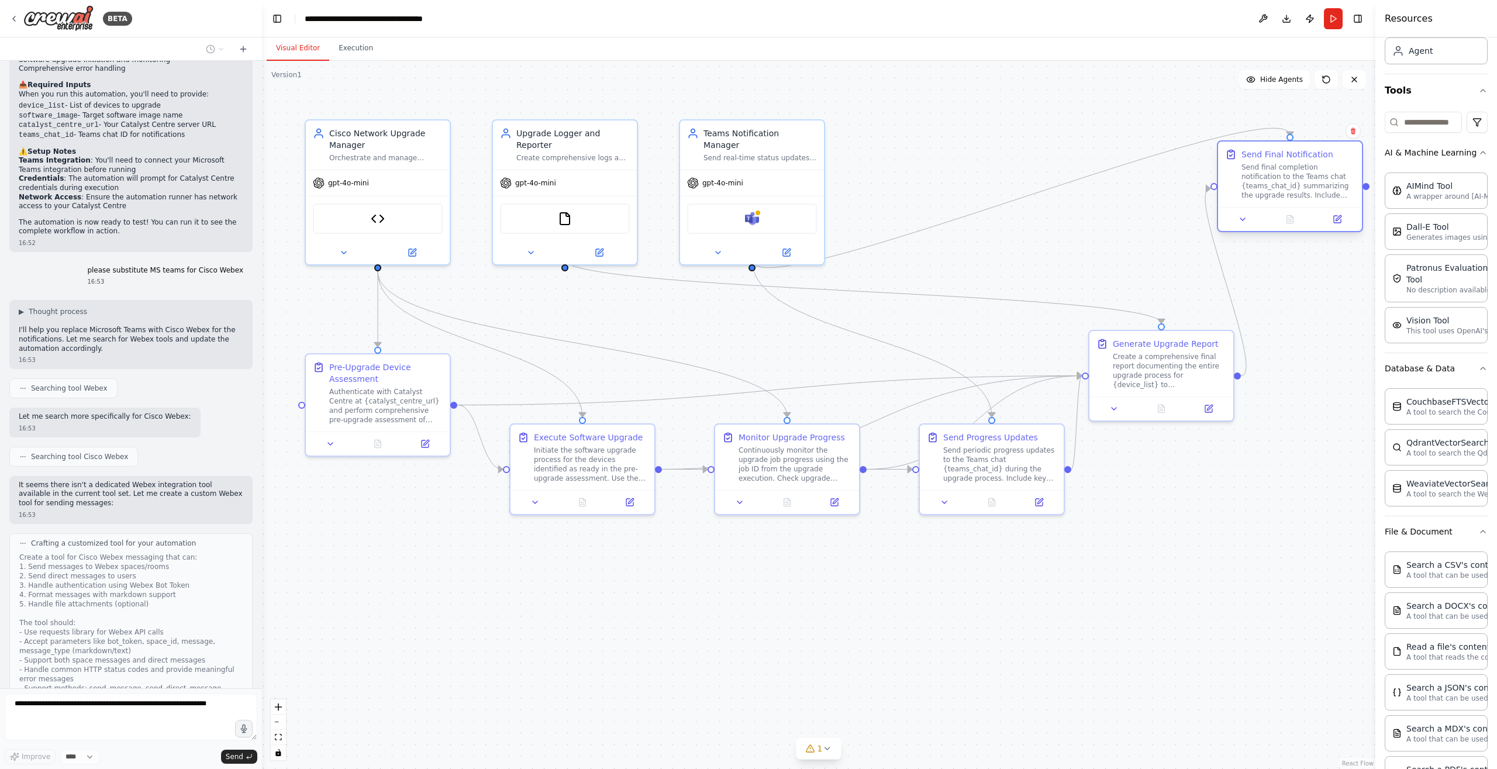
drag, startPoint x: 1263, startPoint y: 198, endPoint x: 1305, endPoint y: 157, distance: 58.7
click at [1305, 157] on div "Send Final Notification Send final completion notification to the Teams chat {t…" at bounding box center [1297, 174] width 113 height 51
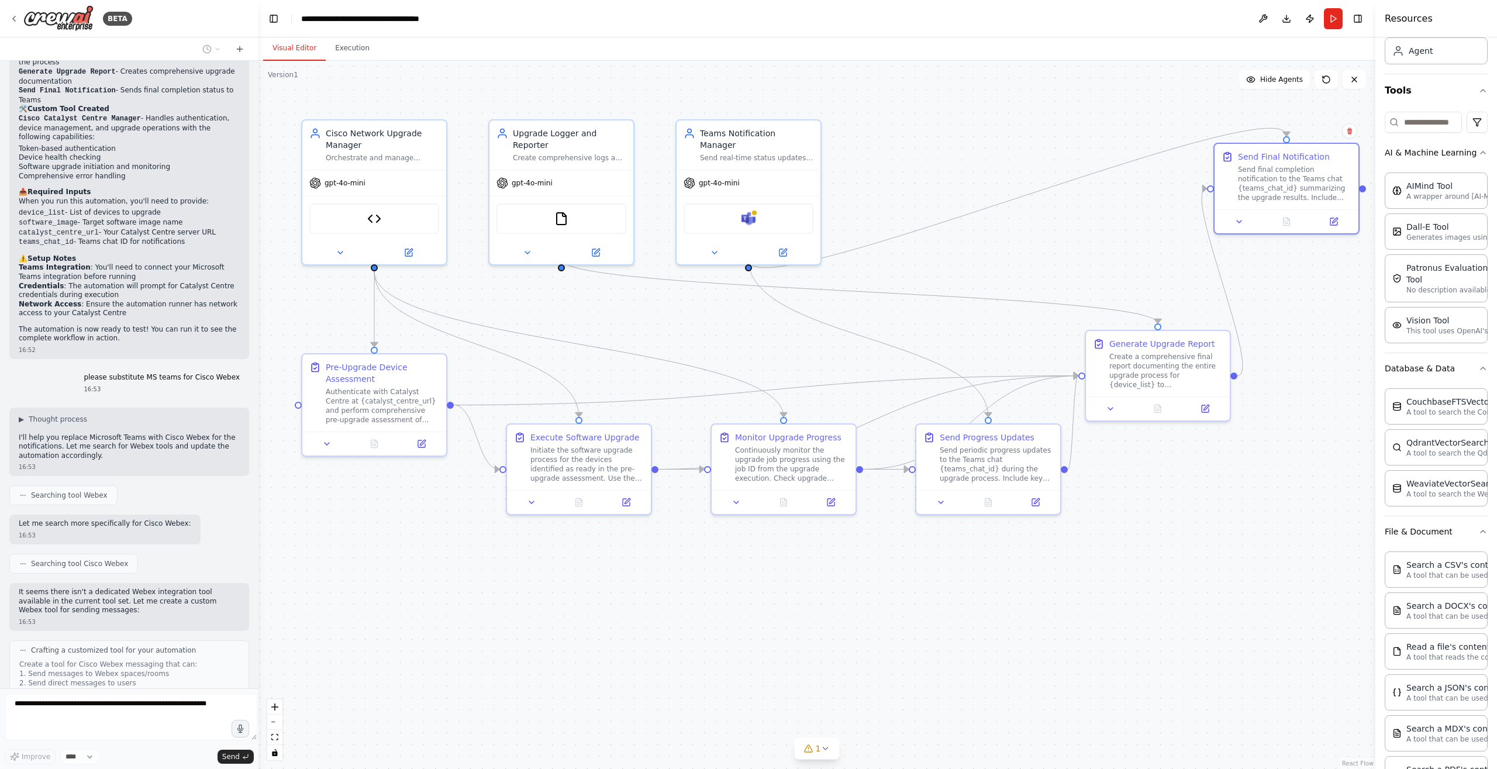
scroll to position [3133, 0]
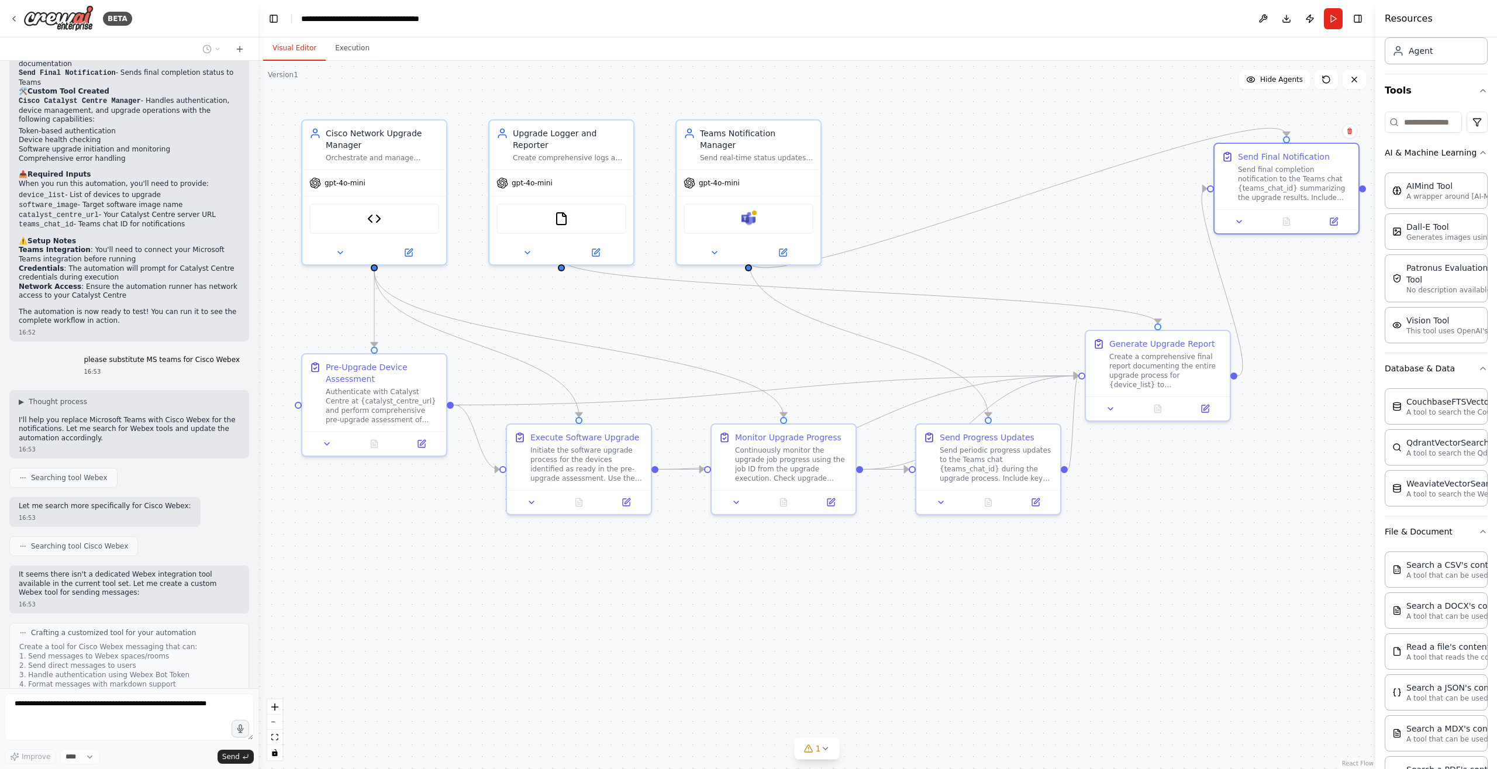
drag, startPoint x: 258, startPoint y: 594, endPoint x: 258, endPoint y: 608, distance: 13.4
click at [258, 608] on div "BETA I would like to build a process to upgrade the software on Cisco switches …" at bounding box center [748, 384] width 1497 height 769
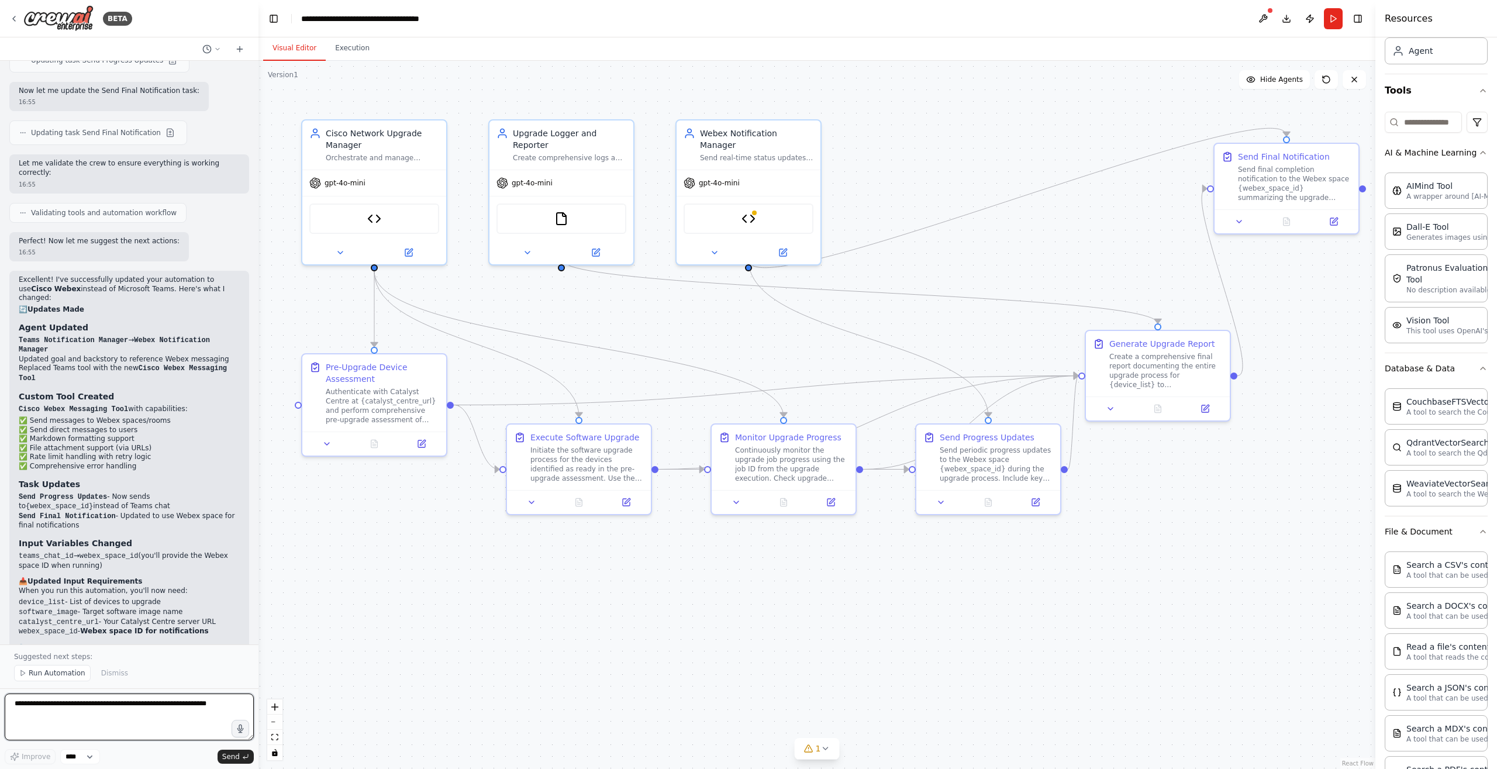
scroll to position [4203, 0]
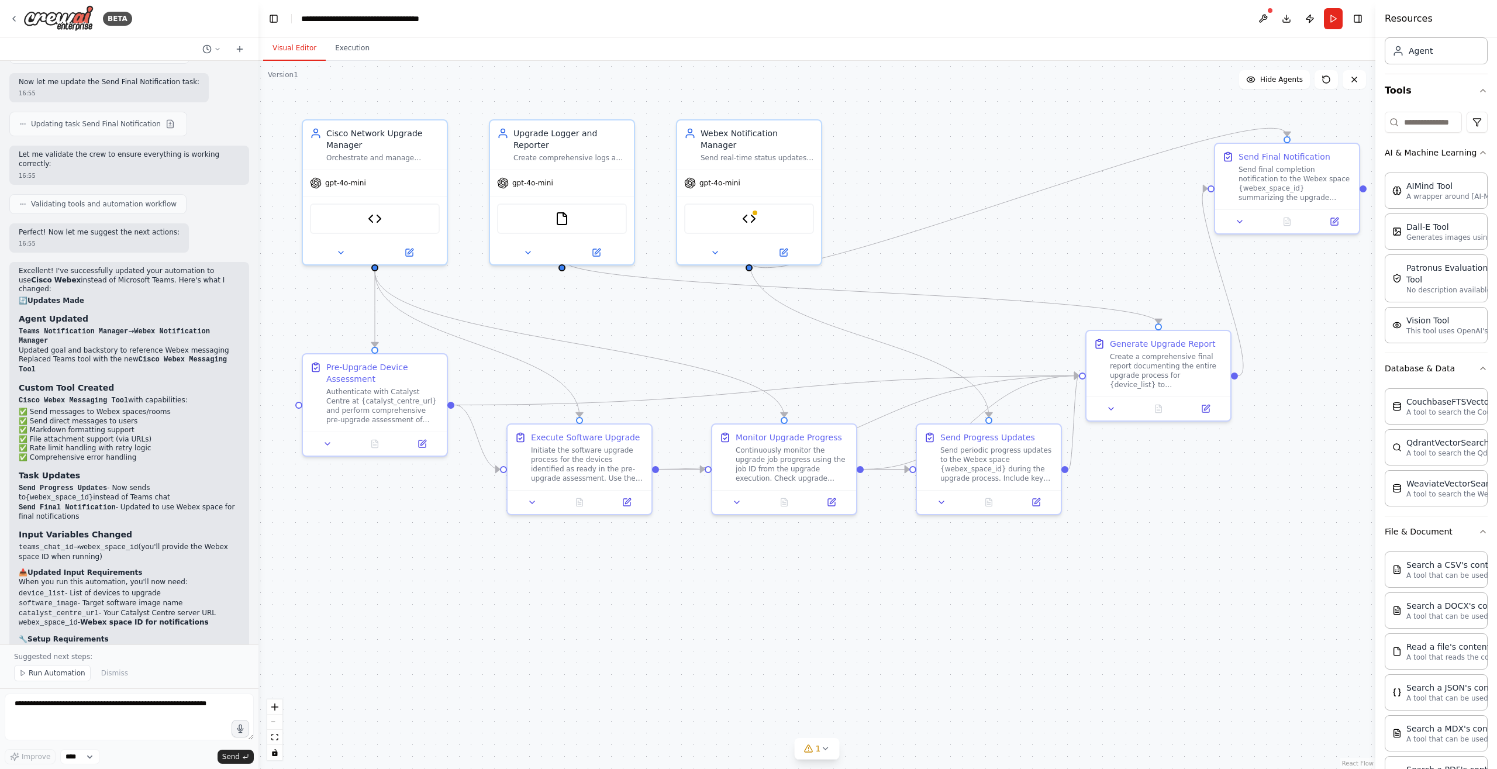
click at [270, 499] on div ".deletable-edge-delete-btn { width: 20px; height: 20px; border: 0px solid #ffff…" at bounding box center [816, 415] width 1117 height 708
click at [409, 251] on icon at bounding box center [410, 248] width 5 height 5
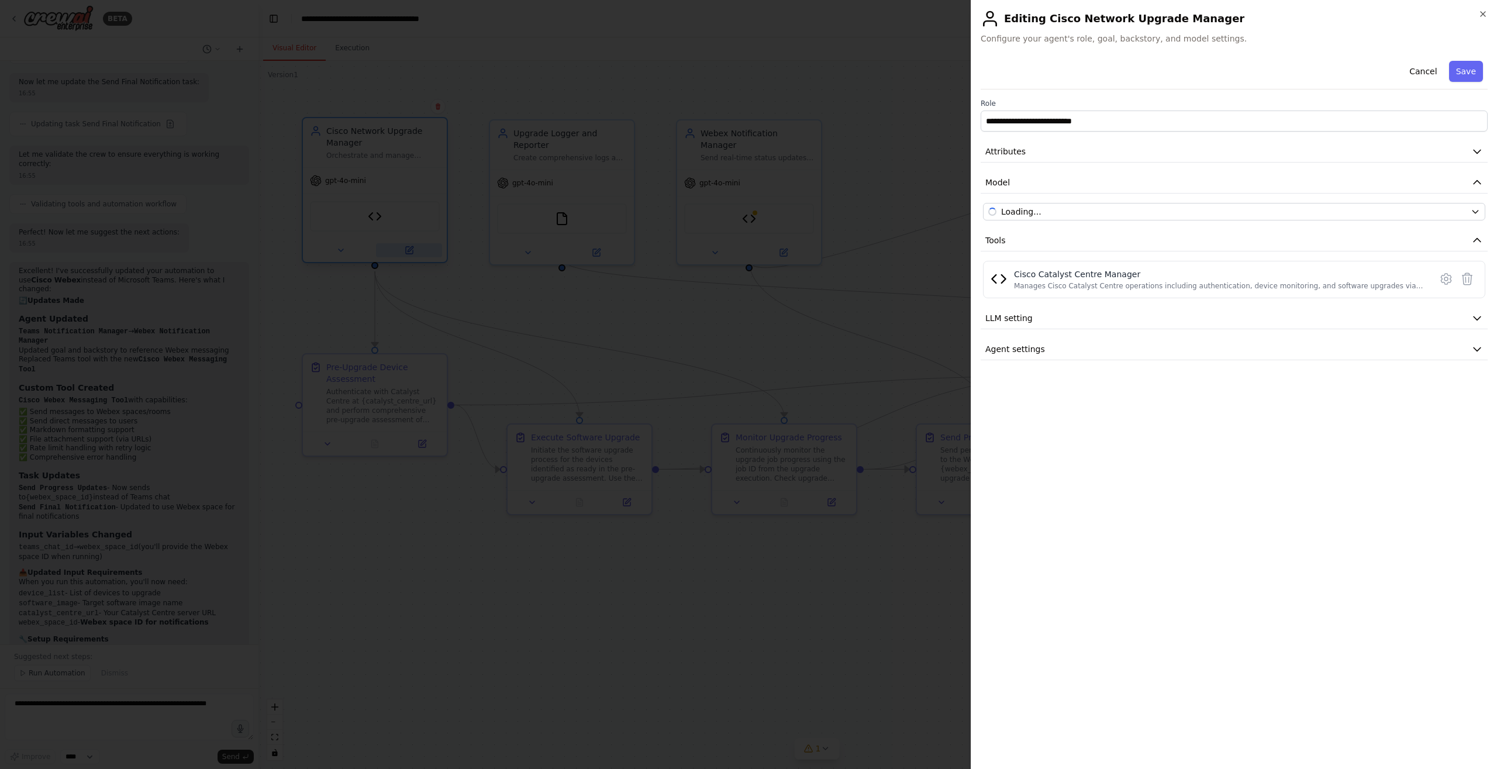
scroll to position [74, 0]
click at [1452, 275] on icon at bounding box center [1446, 279] width 14 height 14
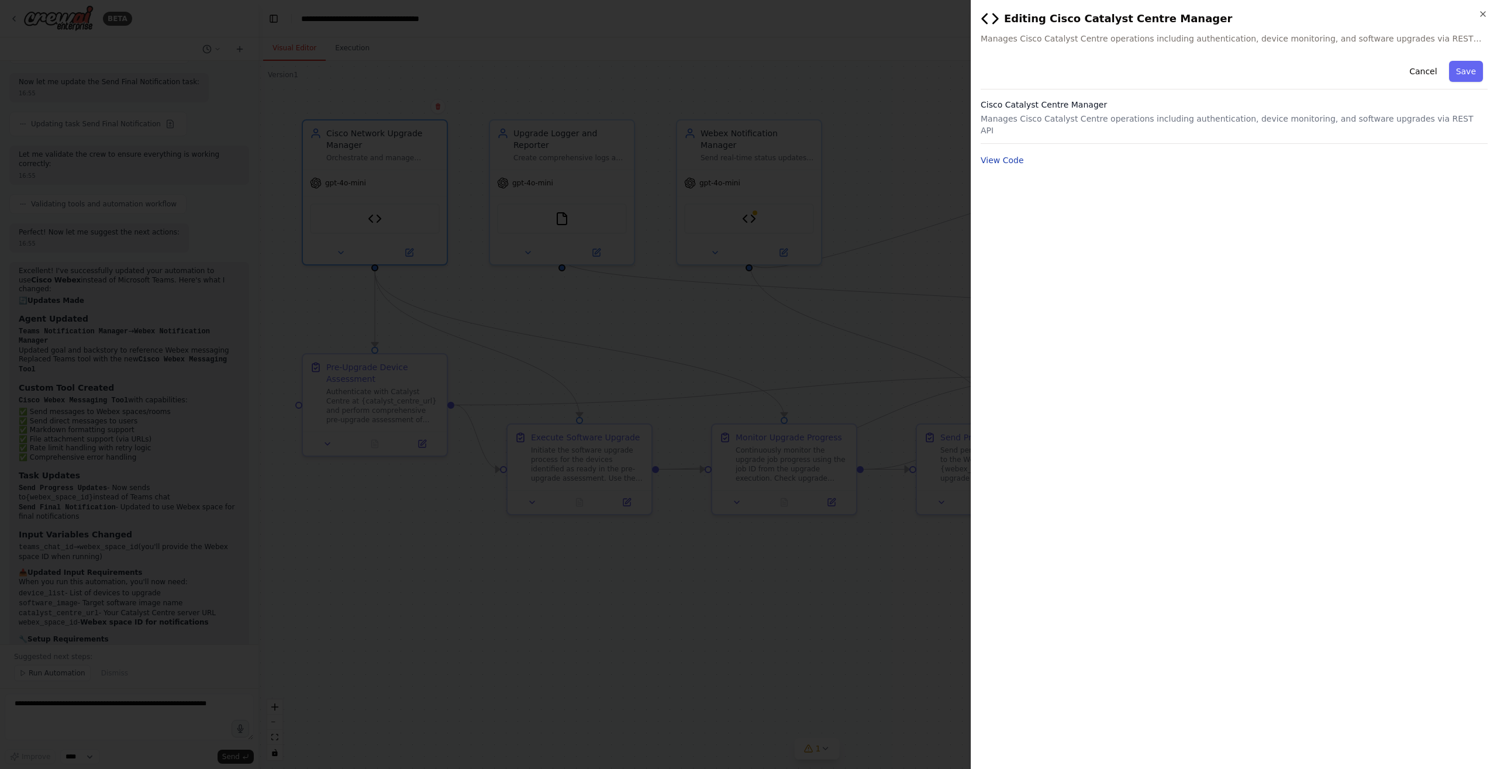
click at [1010, 154] on button "View Code" at bounding box center [1002, 160] width 43 height 12
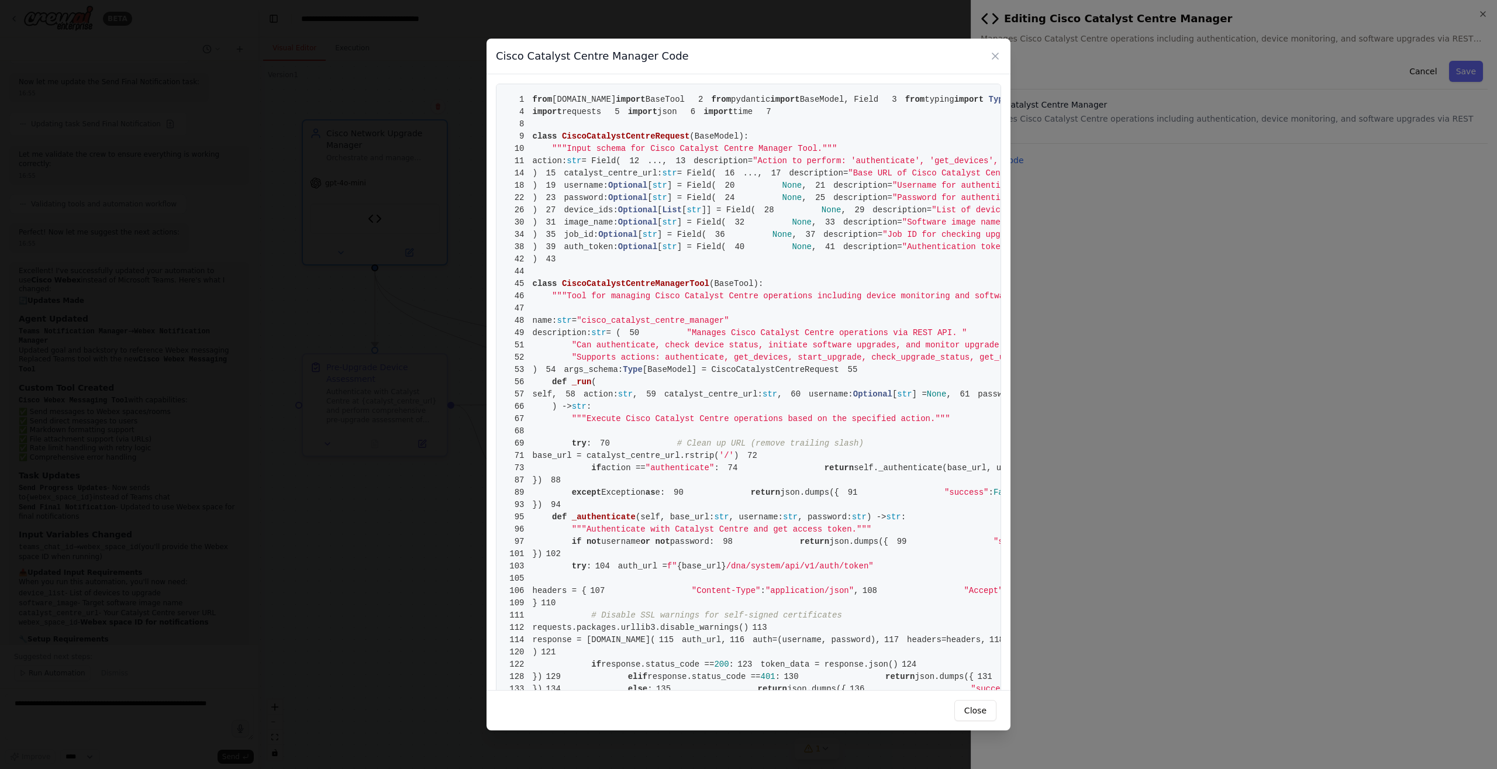
click at [1330, 382] on div "Cisco Catalyst Centre Manager Code 1 from [DOMAIN_NAME] import BaseTool 2 from …" at bounding box center [748, 384] width 1497 height 769
click at [1201, 319] on div "Cisco Catalyst Centre Manager Code 1 from [DOMAIN_NAME] import BaseTool 2 from …" at bounding box center [748, 384] width 1497 height 769
click at [994, 56] on icon at bounding box center [995, 56] width 12 height 12
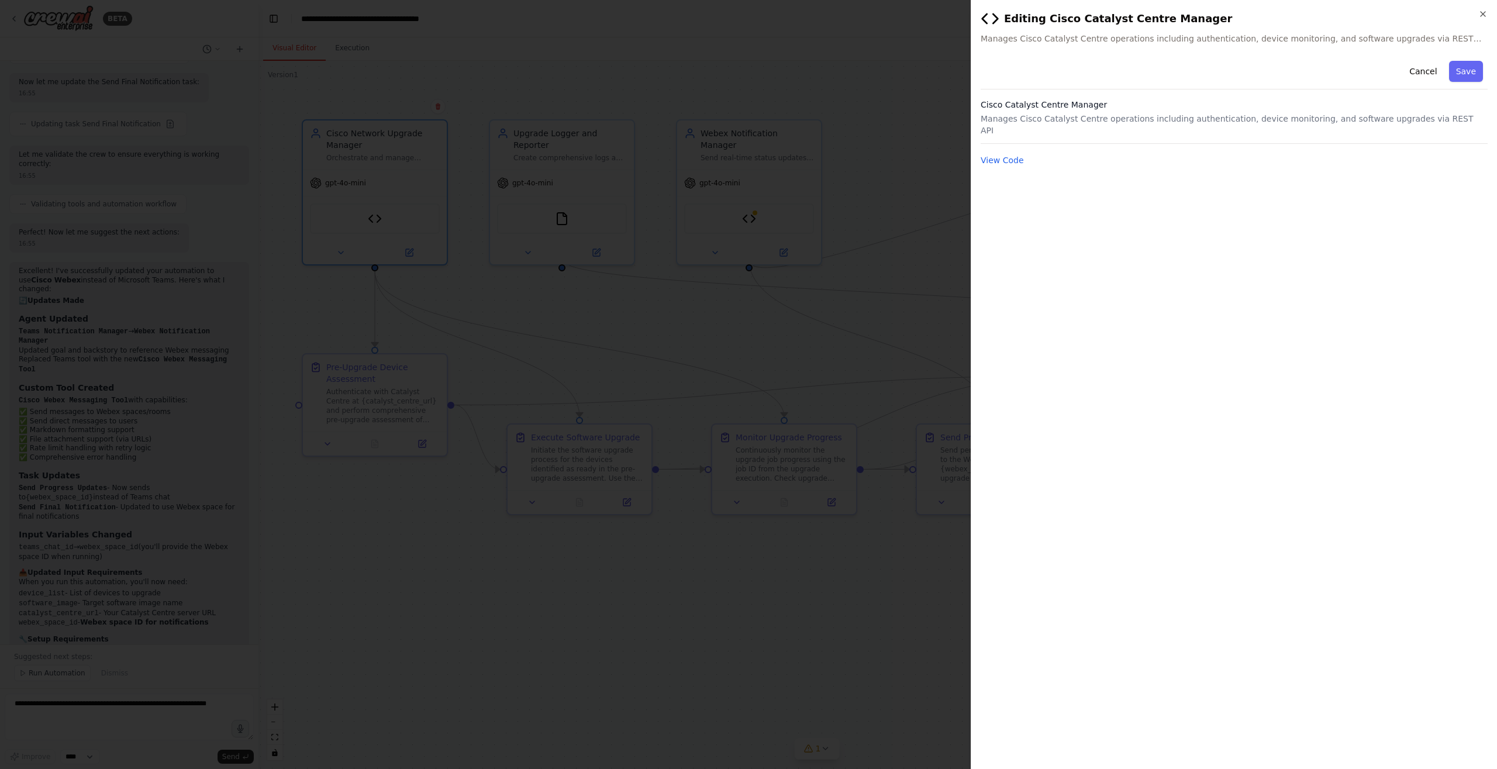
click at [783, 83] on div at bounding box center [748, 384] width 1497 height 769
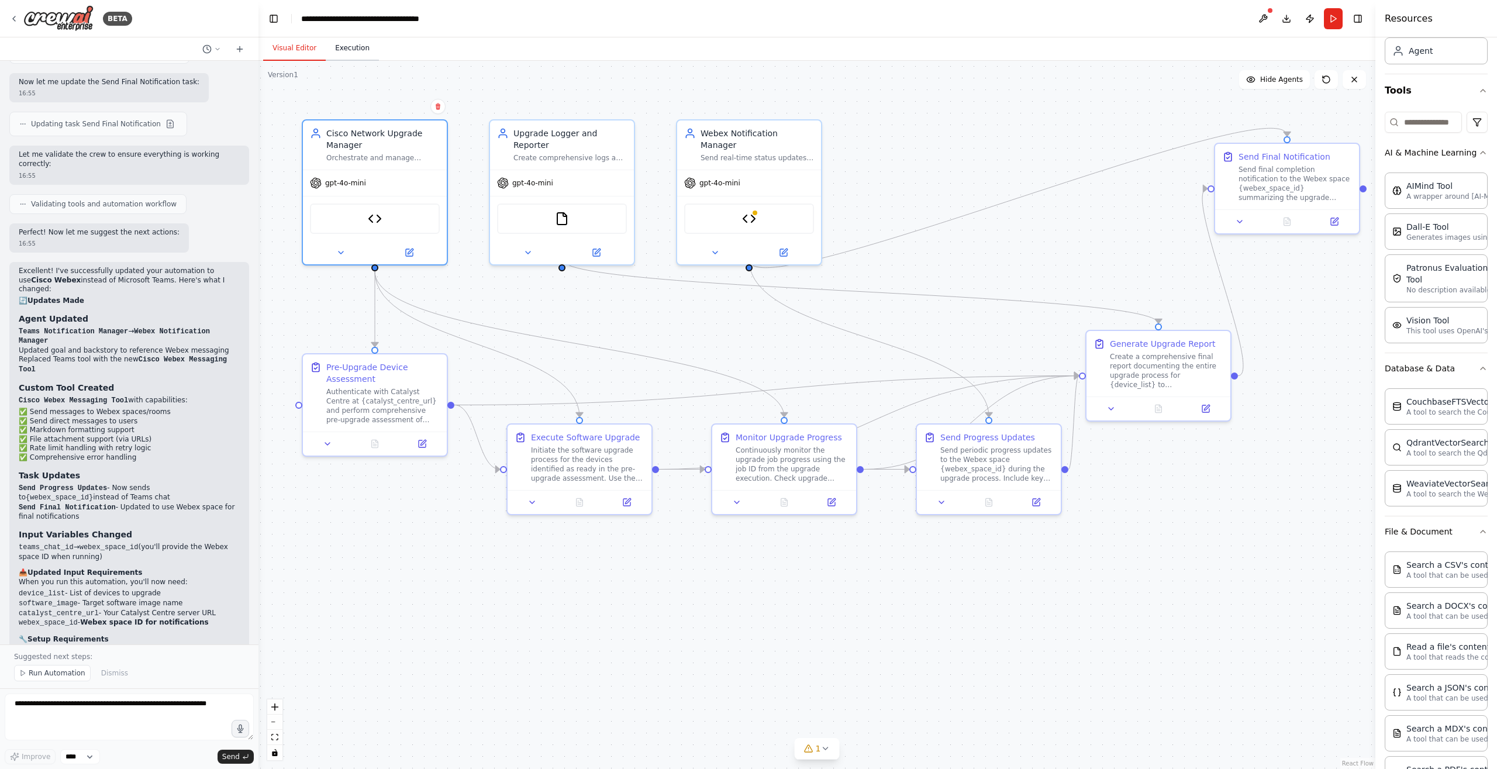
click at [353, 46] on button "Execution" at bounding box center [352, 48] width 53 height 25
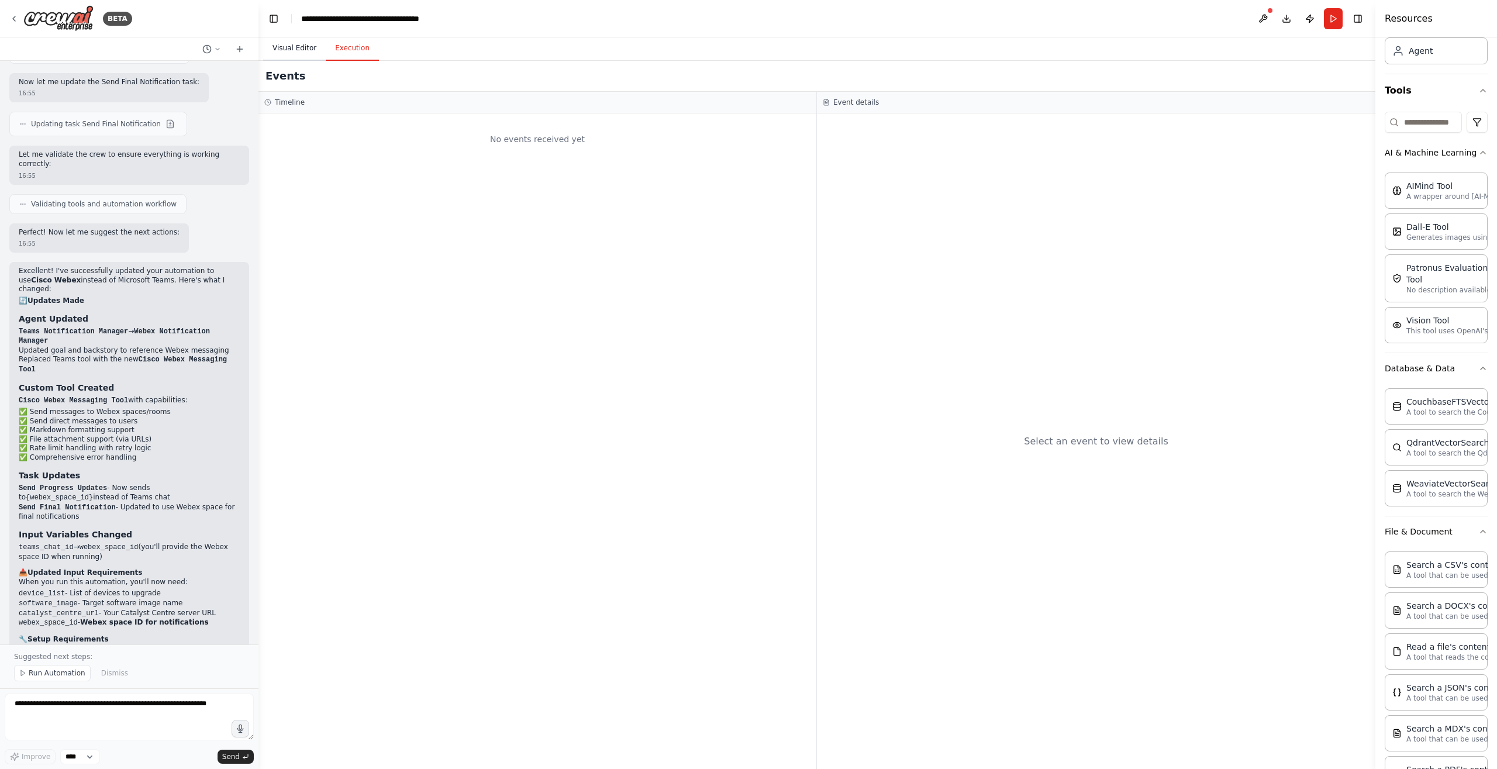
click at [278, 50] on button "Visual Editor" at bounding box center [294, 48] width 63 height 25
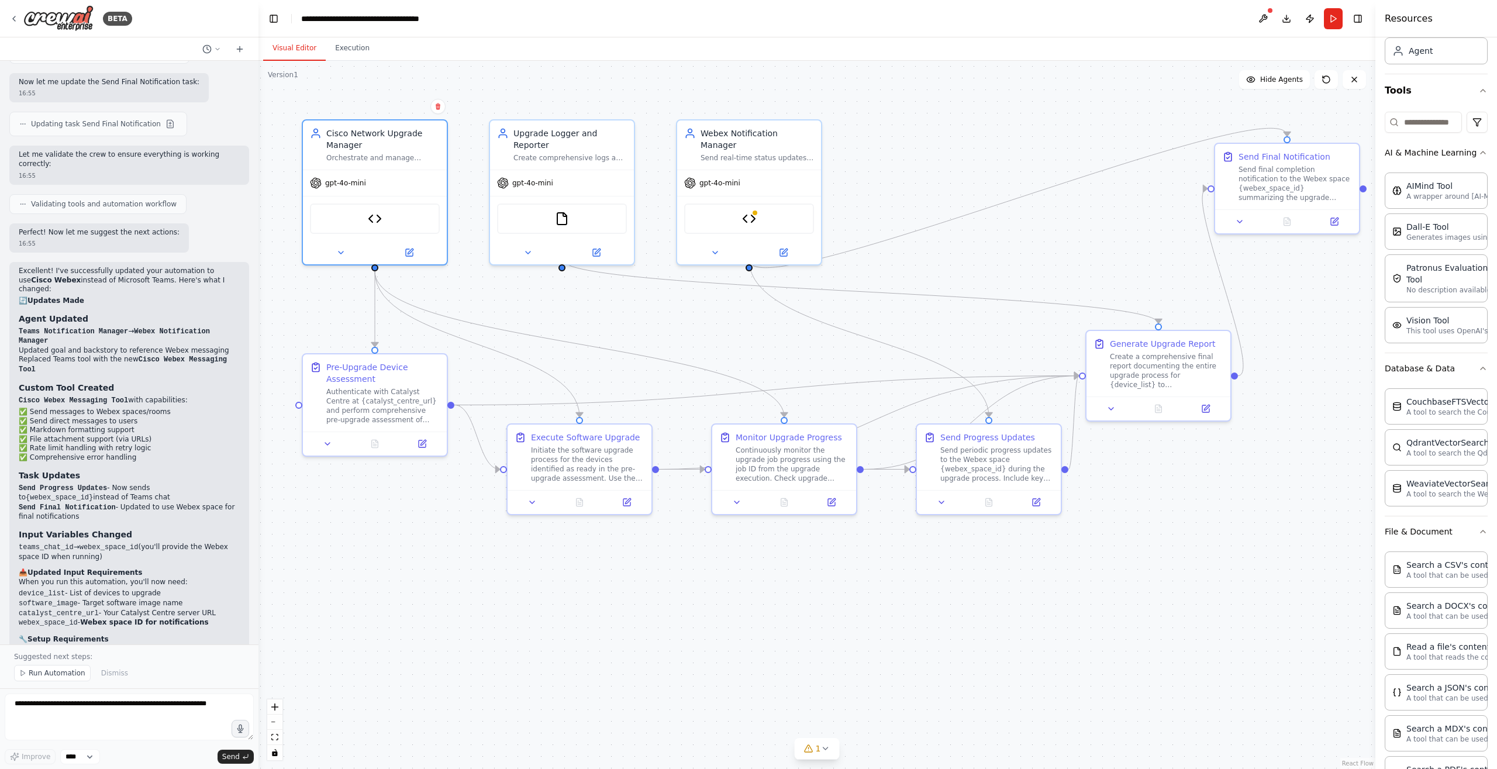
click at [45, 675] on span "Run Automation" at bounding box center [57, 672] width 57 height 9
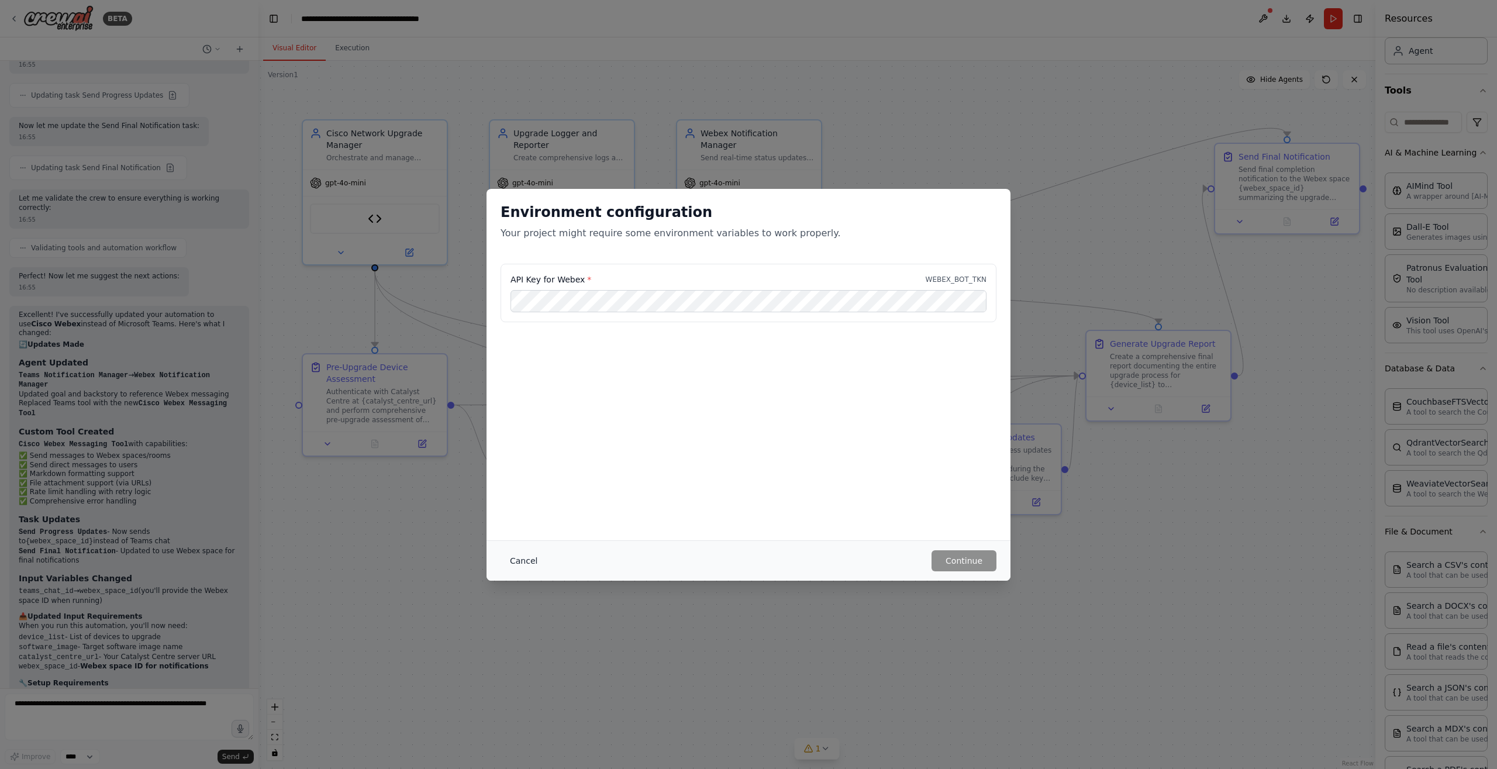
click at [516, 565] on button "Cancel" at bounding box center [524, 560] width 46 height 21
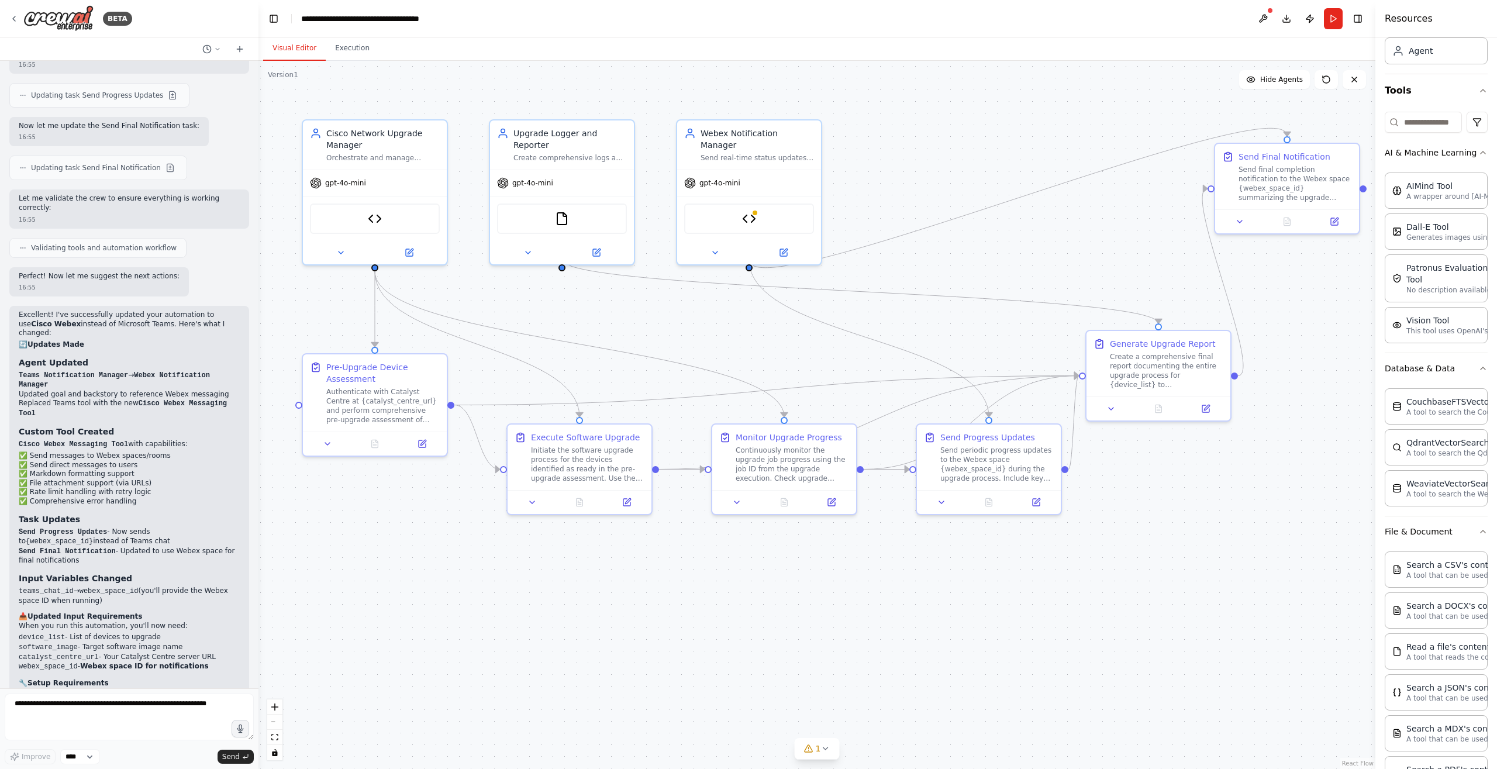
click at [536, 560] on div ".deletable-edge-delete-btn { width: 20px; height: 20px; border: 0px solid #ffff…" at bounding box center [816, 415] width 1117 height 708
click at [627, 498] on icon at bounding box center [626, 499] width 9 height 9
click at [629, 499] on icon at bounding box center [632, 499] width 9 height 9
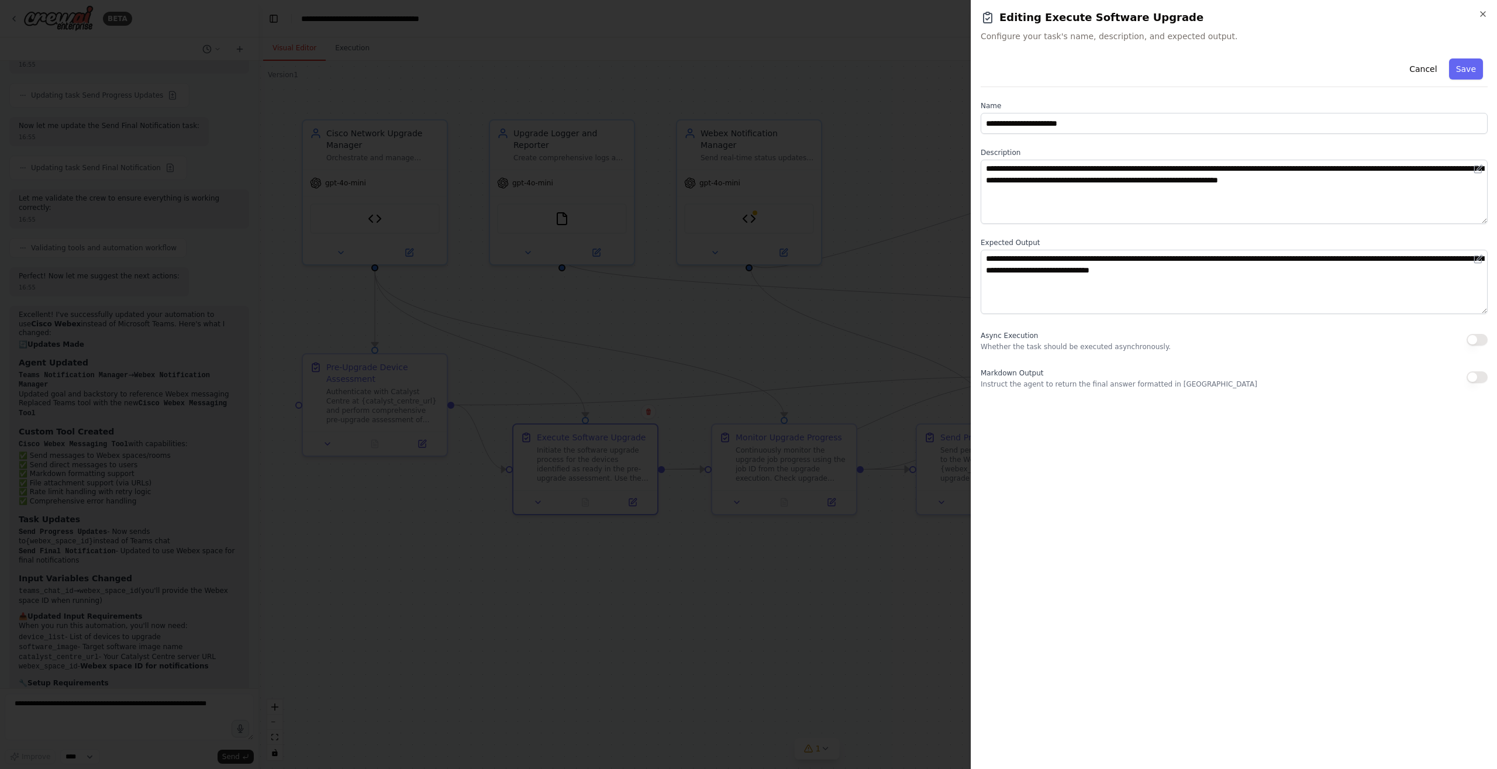
click at [1185, 41] on span "Configure your task's name, description, and expected output." at bounding box center [1234, 36] width 507 height 12
click at [1052, 679] on div "**********" at bounding box center [1234, 407] width 507 height 706
click at [1485, 13] on icon "button" at bounding box center [1482, 13] width 9 height 9
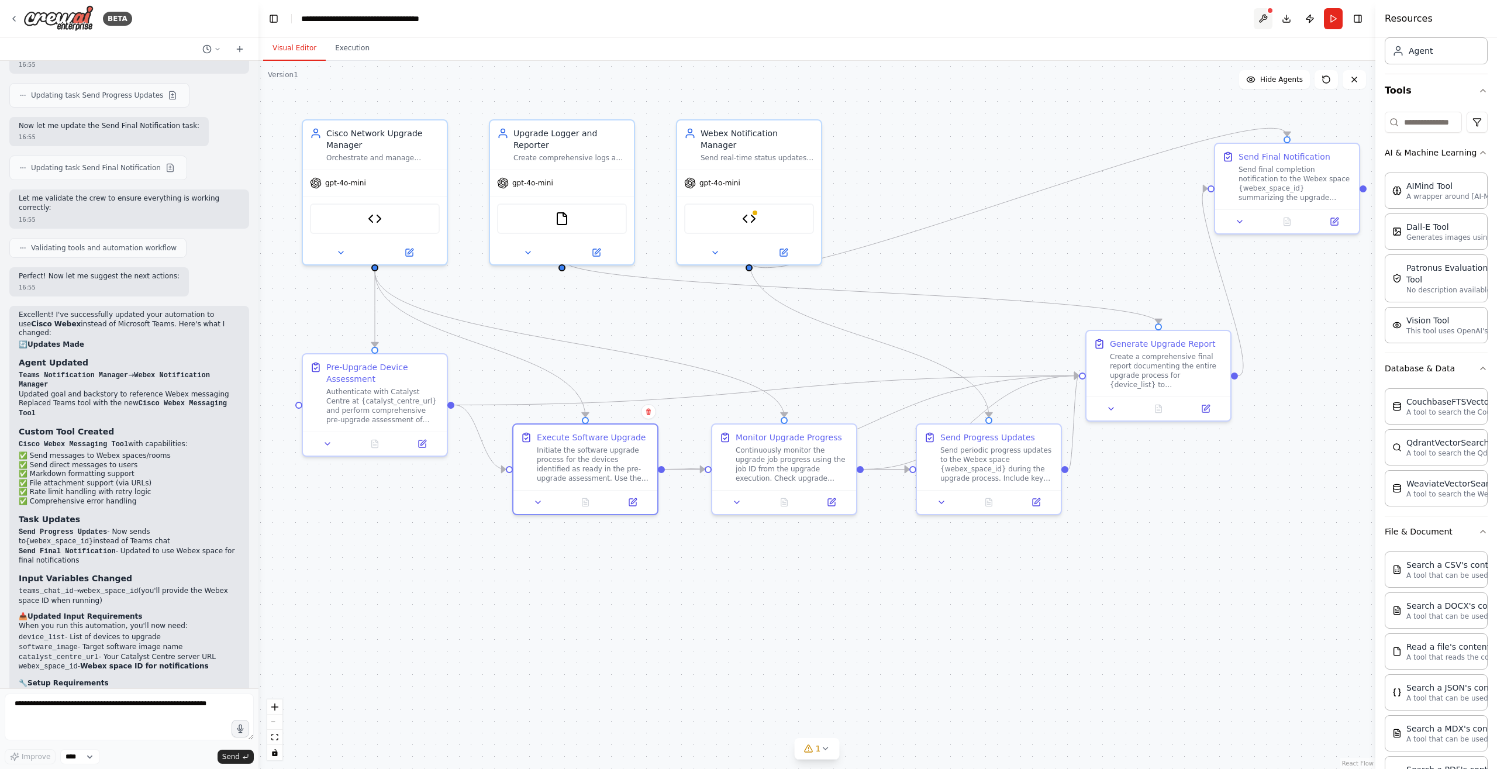
click at [1264, 20] on button at bounding box center [1263, 18] width 19 height 21
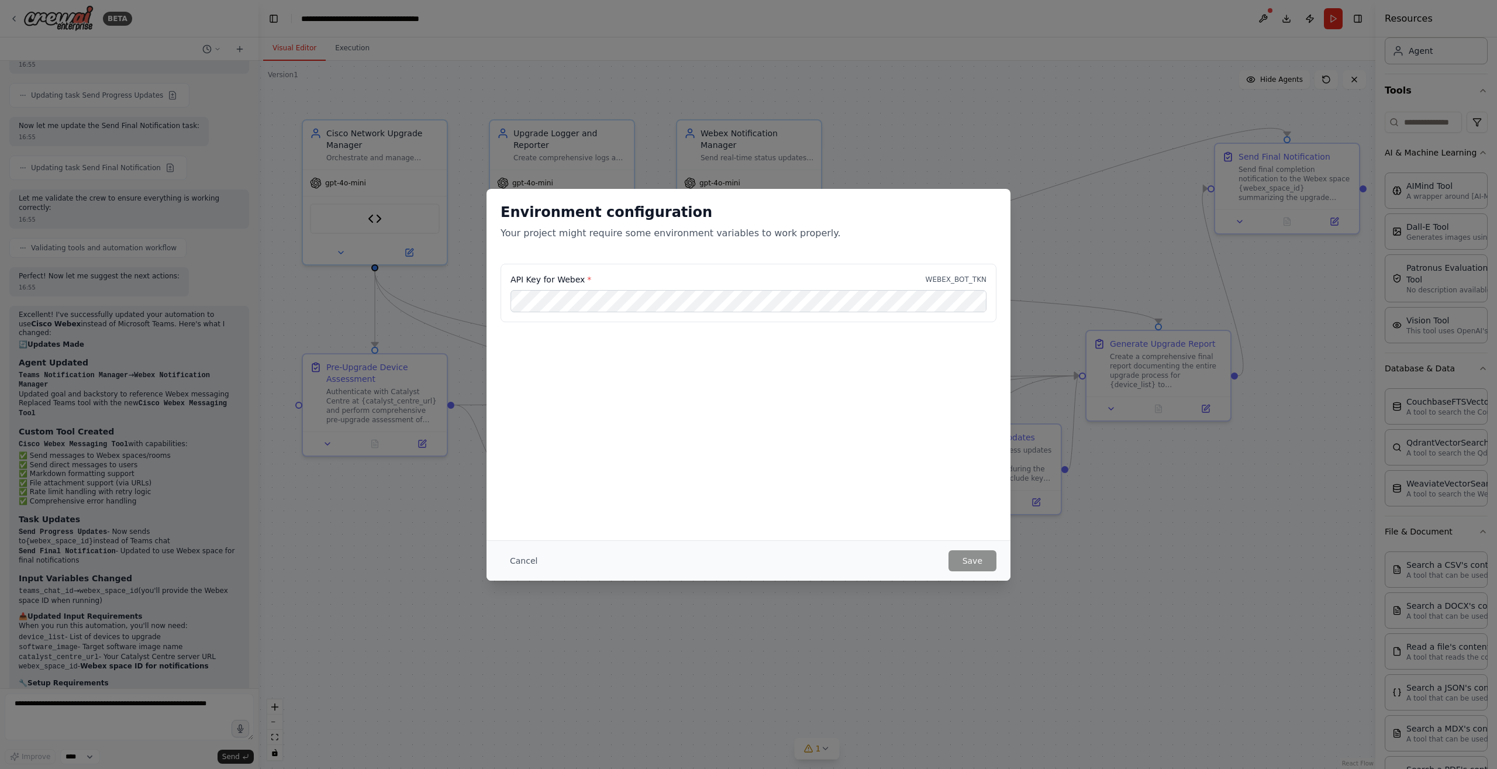
click at [971, 46] on div "Environment configuration Your project might require some environment variables…" at bounding box center [748, 384] width 1497 height 769
click at [518, 559] on button "Cancel" at bounding box center [524, 560] width 46 height 21
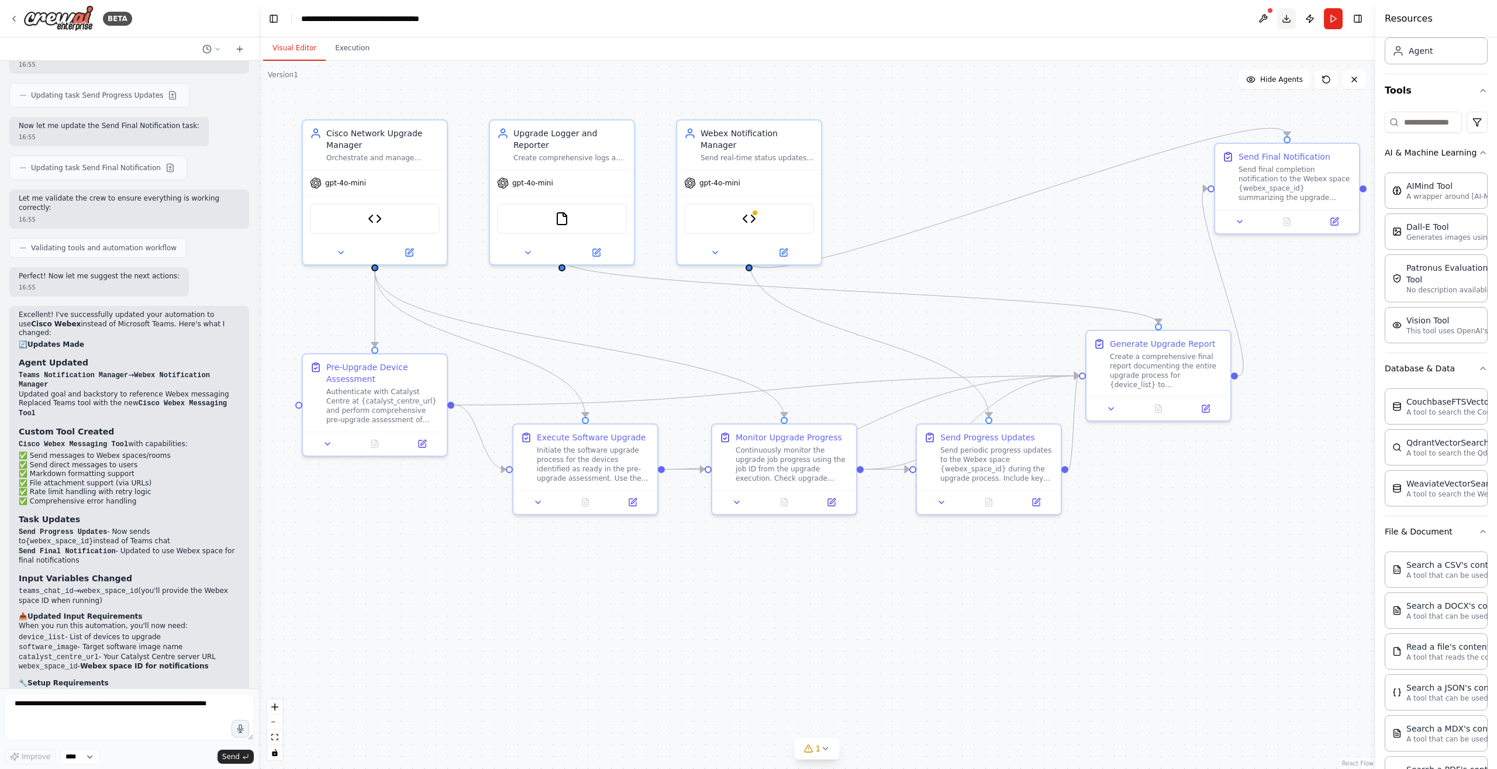
click at [1286, 18] on button "Download" at bounding box center [1286, 18] width 19 height 21
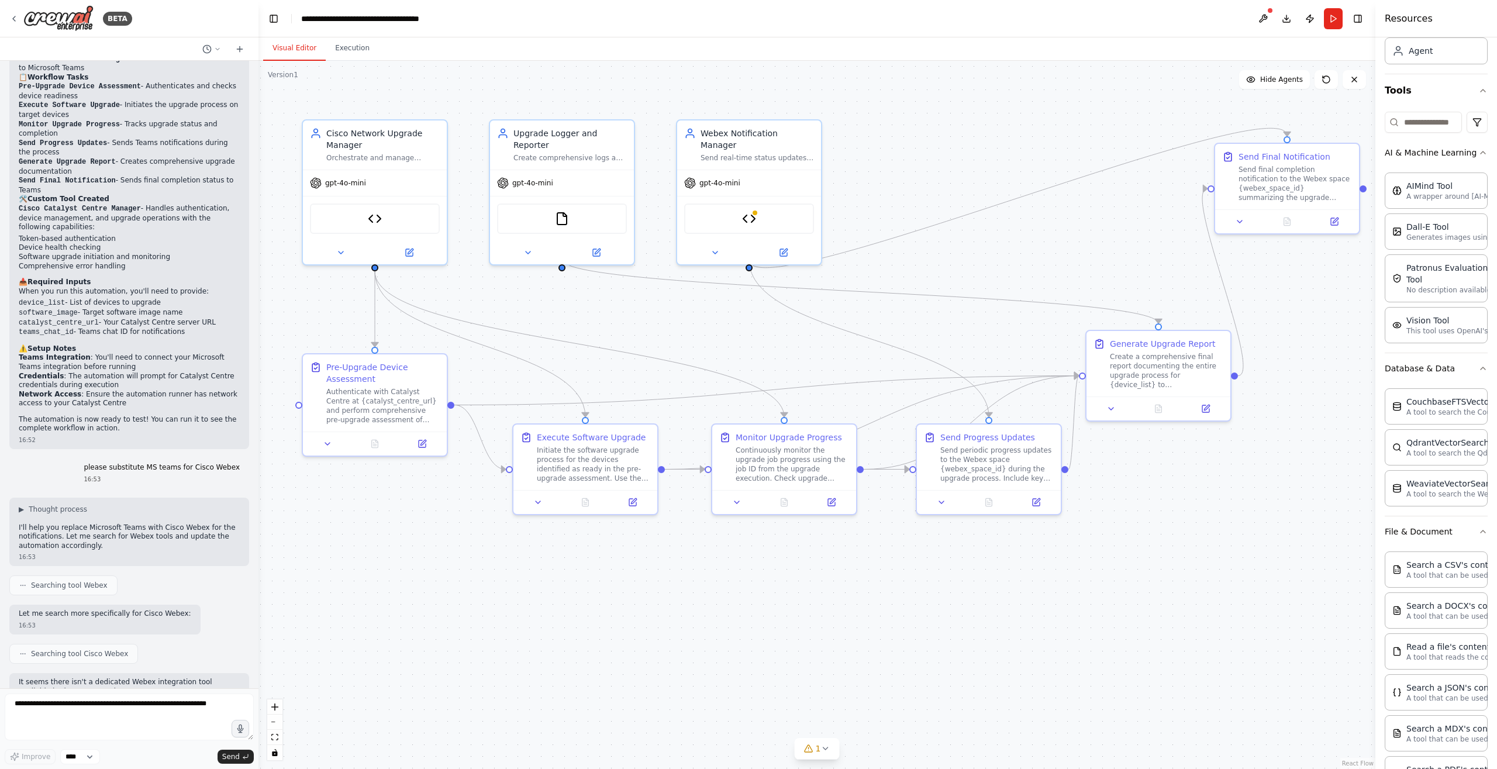
scroll to position [3054, 0]
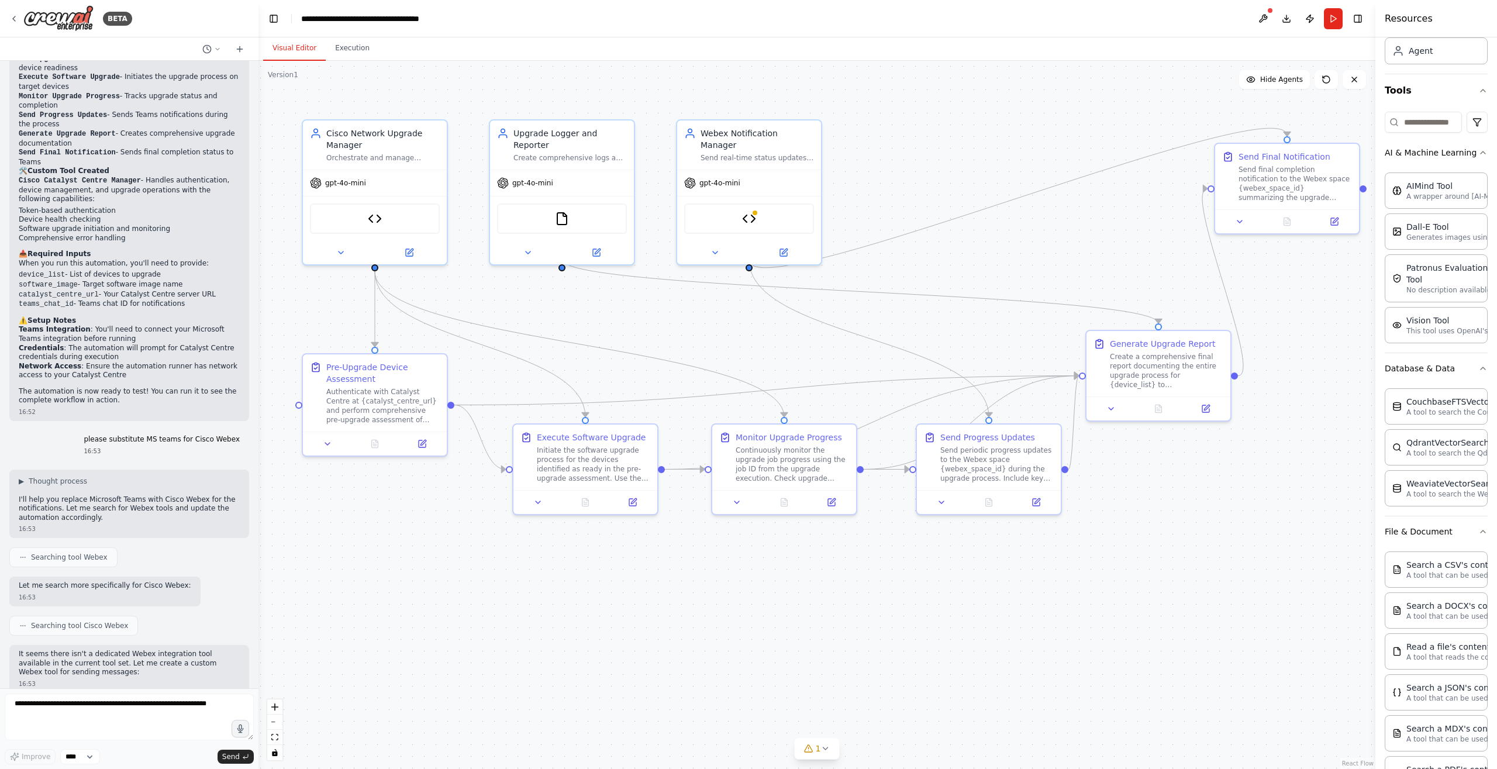
click at [446, 703] on div ".deletable-edge-delete-btn { width: 20px; height: 20px; border: 0px solid #ffff…" at bounding box center [816, 415] width 1117 height 708
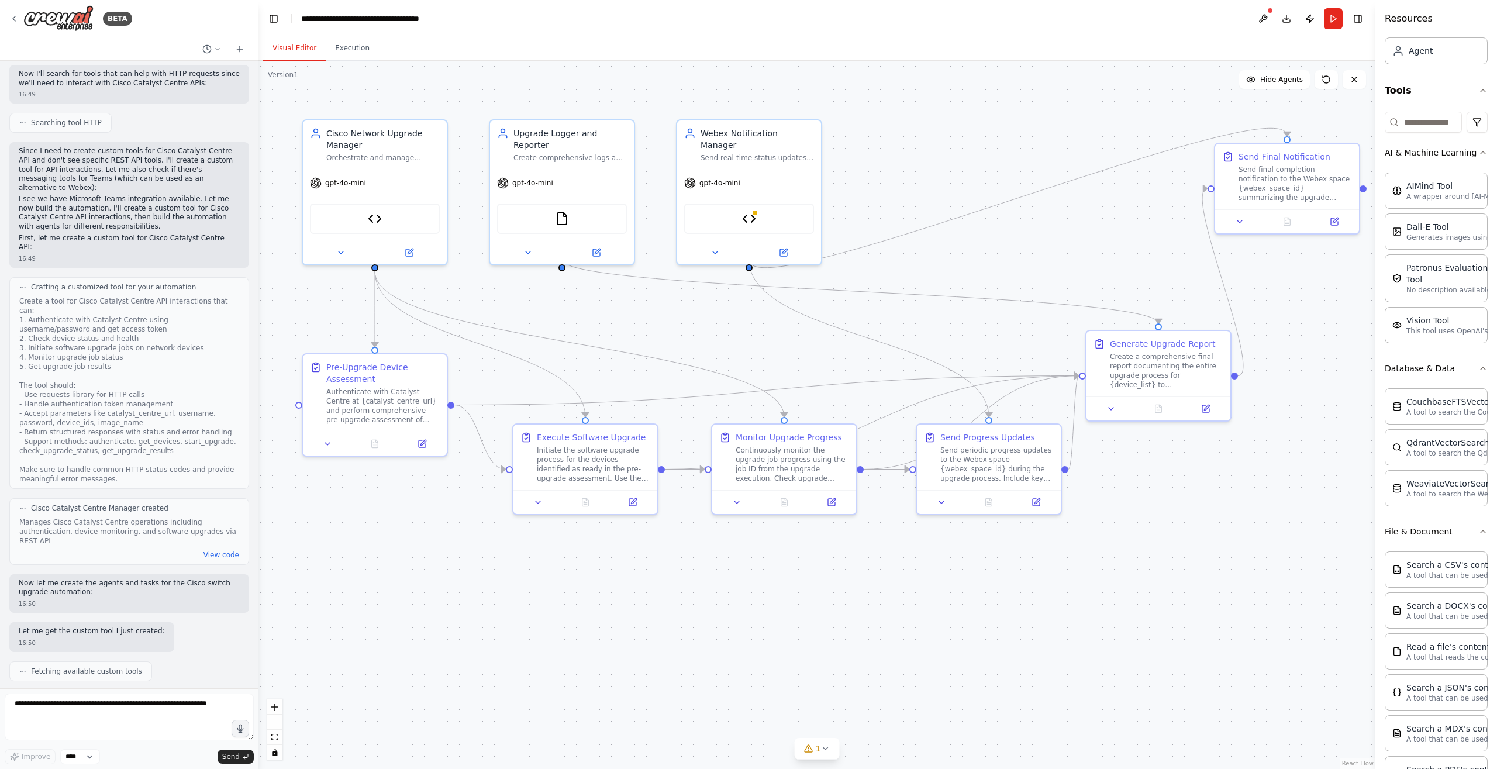
scroll to position [0, 0]
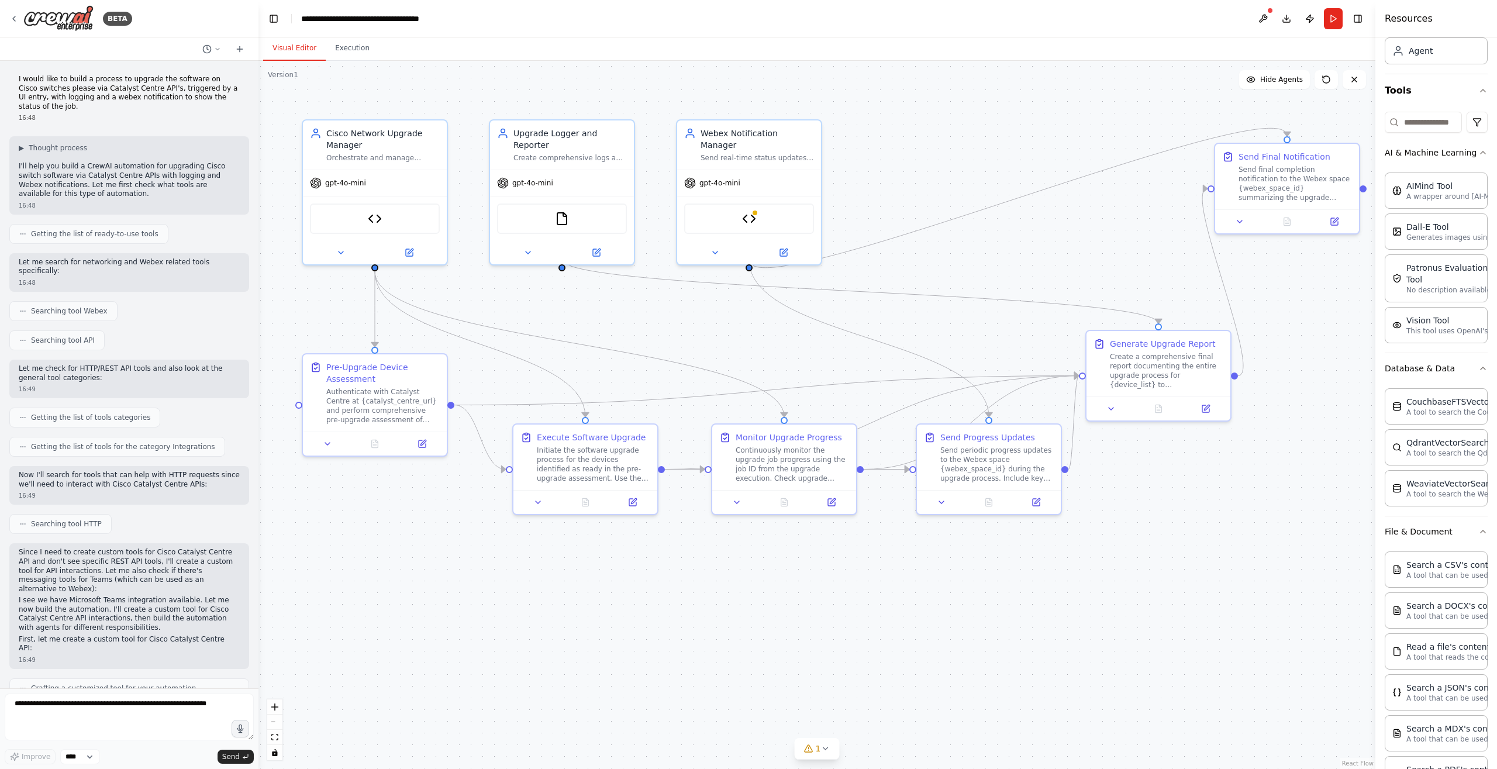
click at [577, 723] on div ".deletable-edge-delete-btn { width: 20px; height: 20px; border: 0px solid #ffff…" at bounding box center [816, 415] width 1117 height 708
click at [360, 663] on div ".deletable-edge-delete-btn { width: 20px; height: 20px; border: 0px solid #ffff…" at bounding box center [816, 415] width 1117 height 708
click at [412, 249] on icon at bounding box center [409, 250] width 9 height 9
click at [407, 250] on icon at bounding box center [409, 250] width 7 height 7
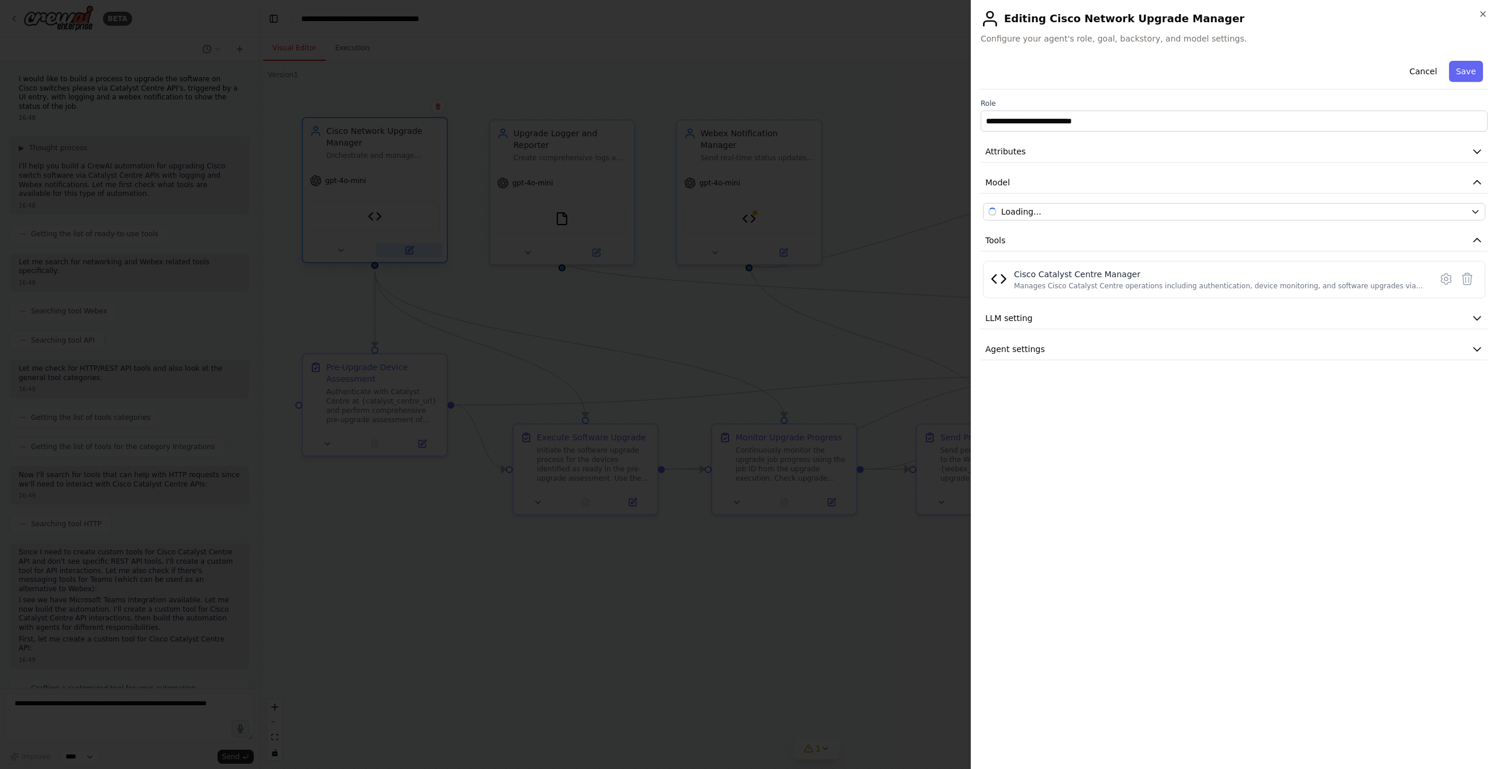
scroll to position [74, 0]
click at [1085, 274] on div "Cisco Catalyst Centre Manager" at bounding box center [1219, 274] width 410 height 12
click at [1442, 278] on icon at bounding box center [1446, 279] width 14 height 14
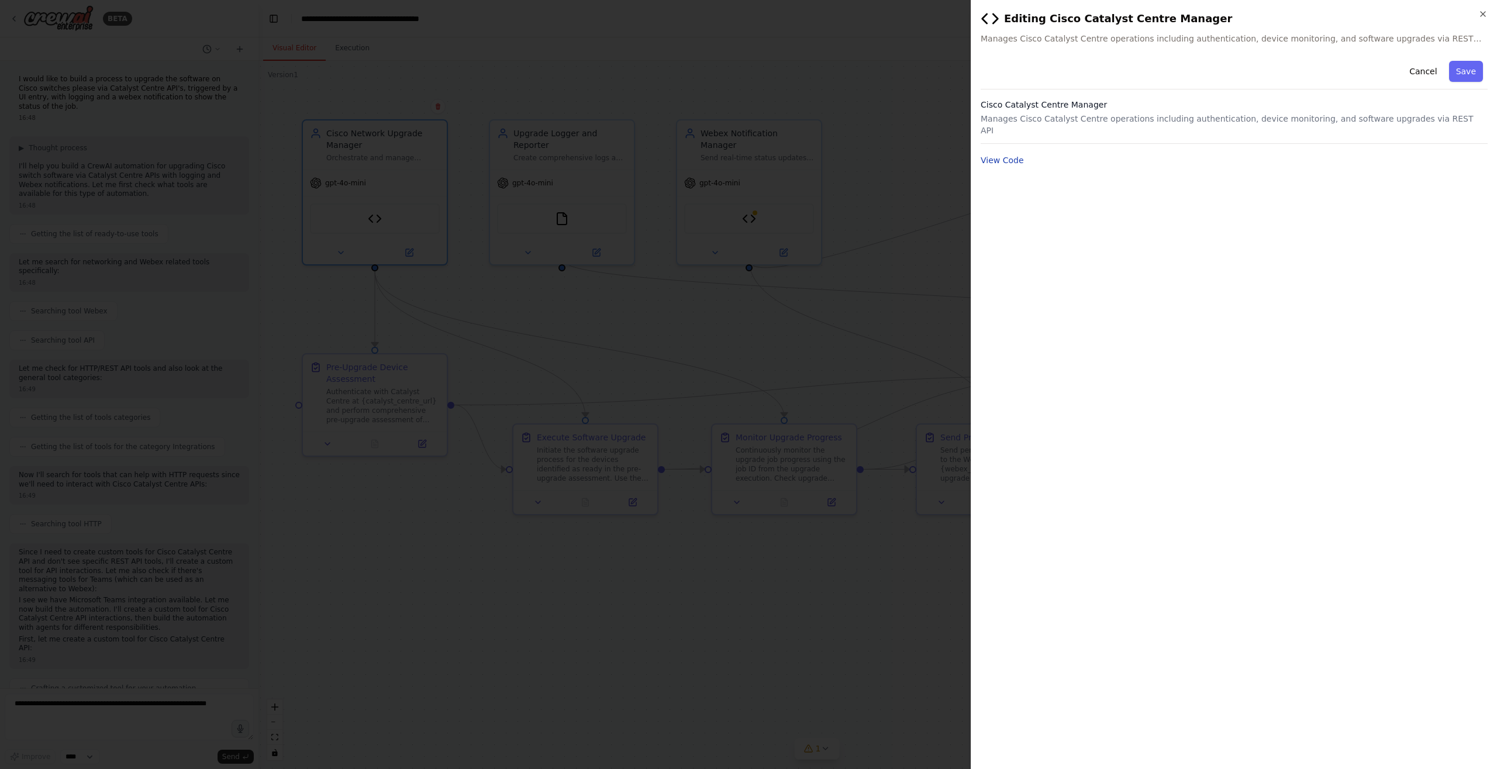
click at [985, 154] on button "View Code" at bounding box center [1002, 160] width 43 height 12
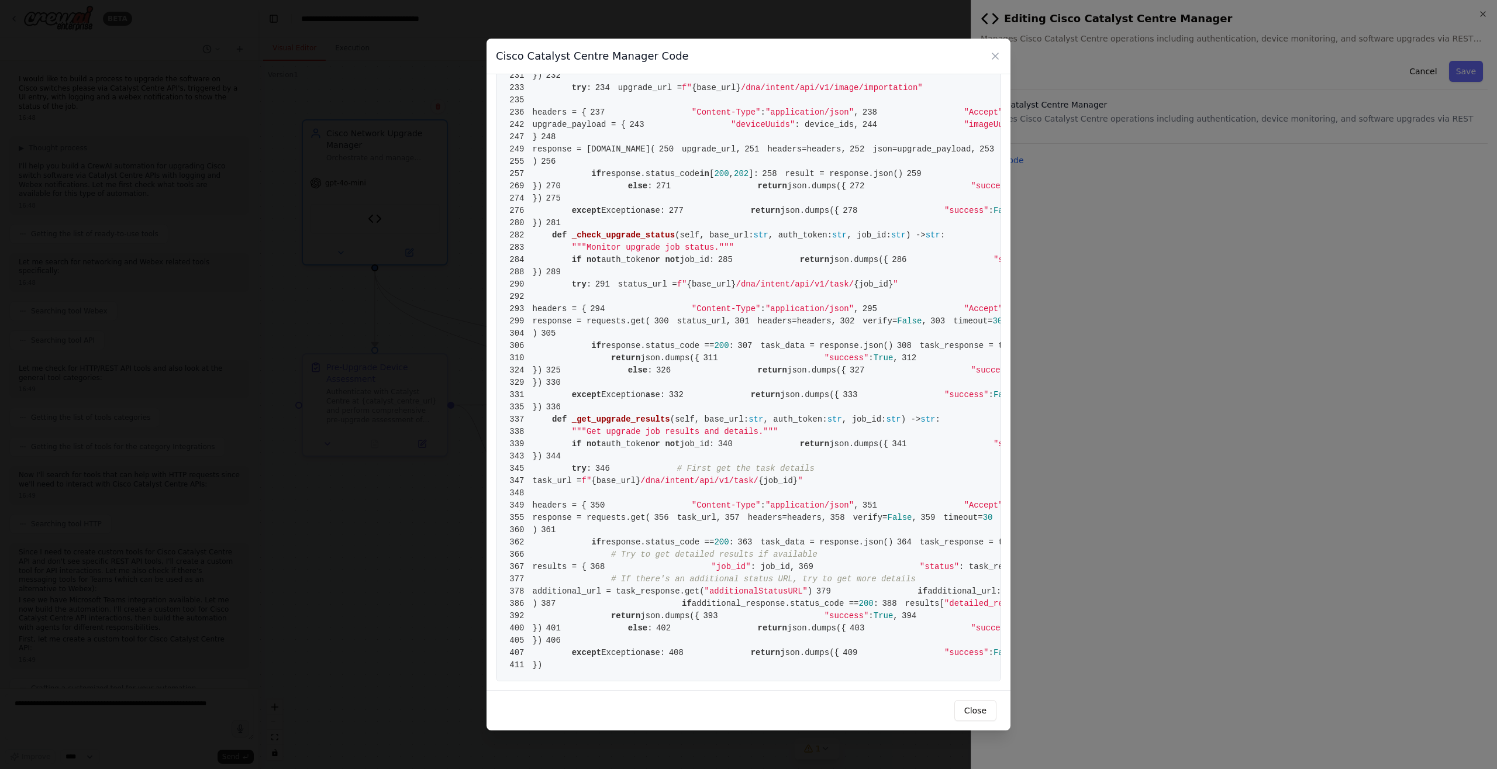
scroll to position [2417, 0]
copy div "Cancel Save Role Attributes Model OpenAI - gpt-4o-mini Tools Cisco Catalyst Cen…"
click at [1052, 339] on div "Cisco Catalyst Centre Manager Code 1 from [DOMAIN_NAME] import BaseTool 2 from …" at bounding box center [748, 384] width 1497 height 769
drag, startPoint x: 882, startPoint y: 359, endPoint x: 861, endPoint y: 355, distance: 22.0
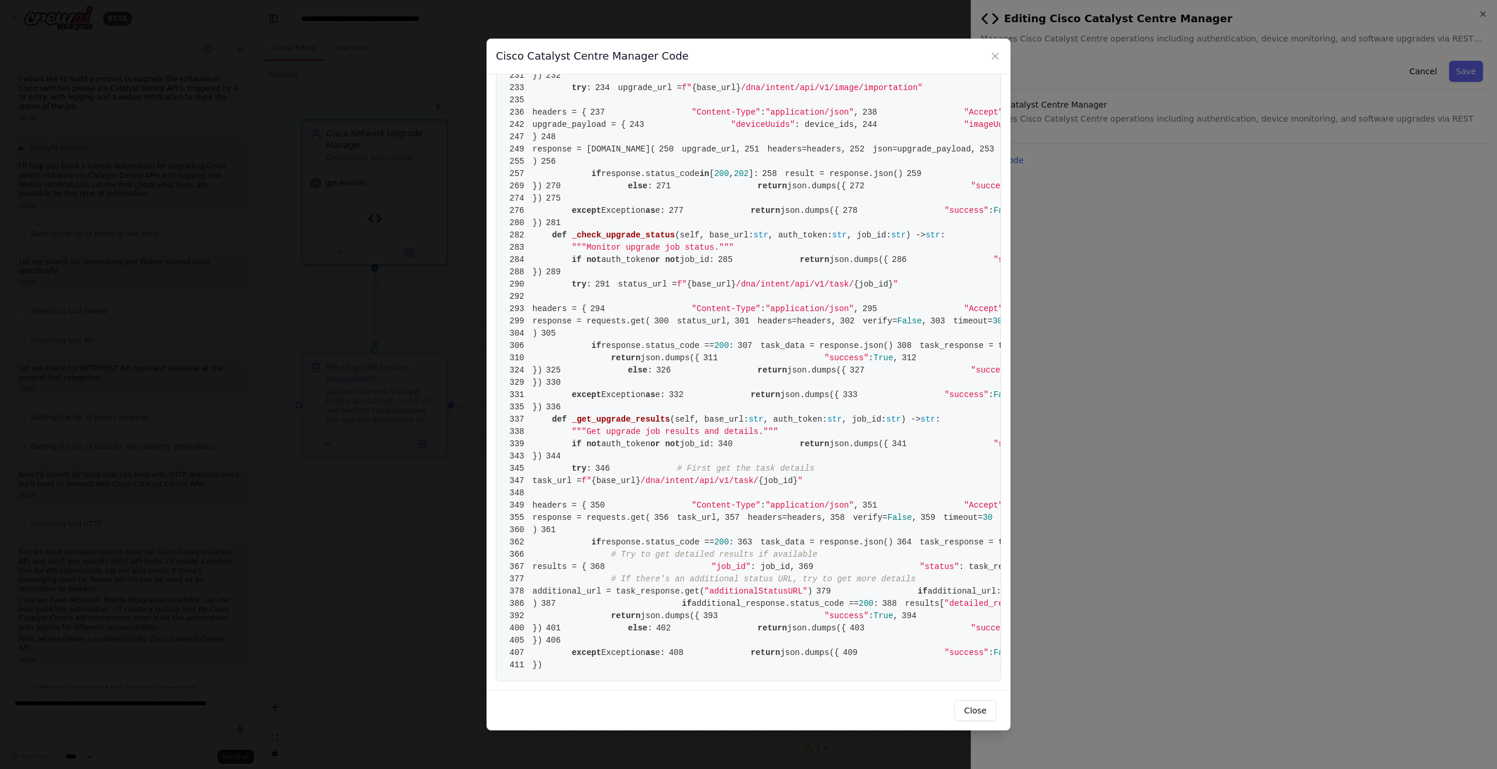
click at [879, 19] on span "219 def _start_upgrade ( self, base_url: str , auth_token: str , device_ids: Li…" at bounding box center [772, 13] width 533 height 9
click at [1099, 396] on div "Cisco Catalyst Centre Manager Code 1 from [DOMAIN_NAME] import BaseTool 2 from …" at bounding box center [748, 384] width 1497 height 769
click at [995, 53] on icon at bounding box center [995, 56] width 12 height 12
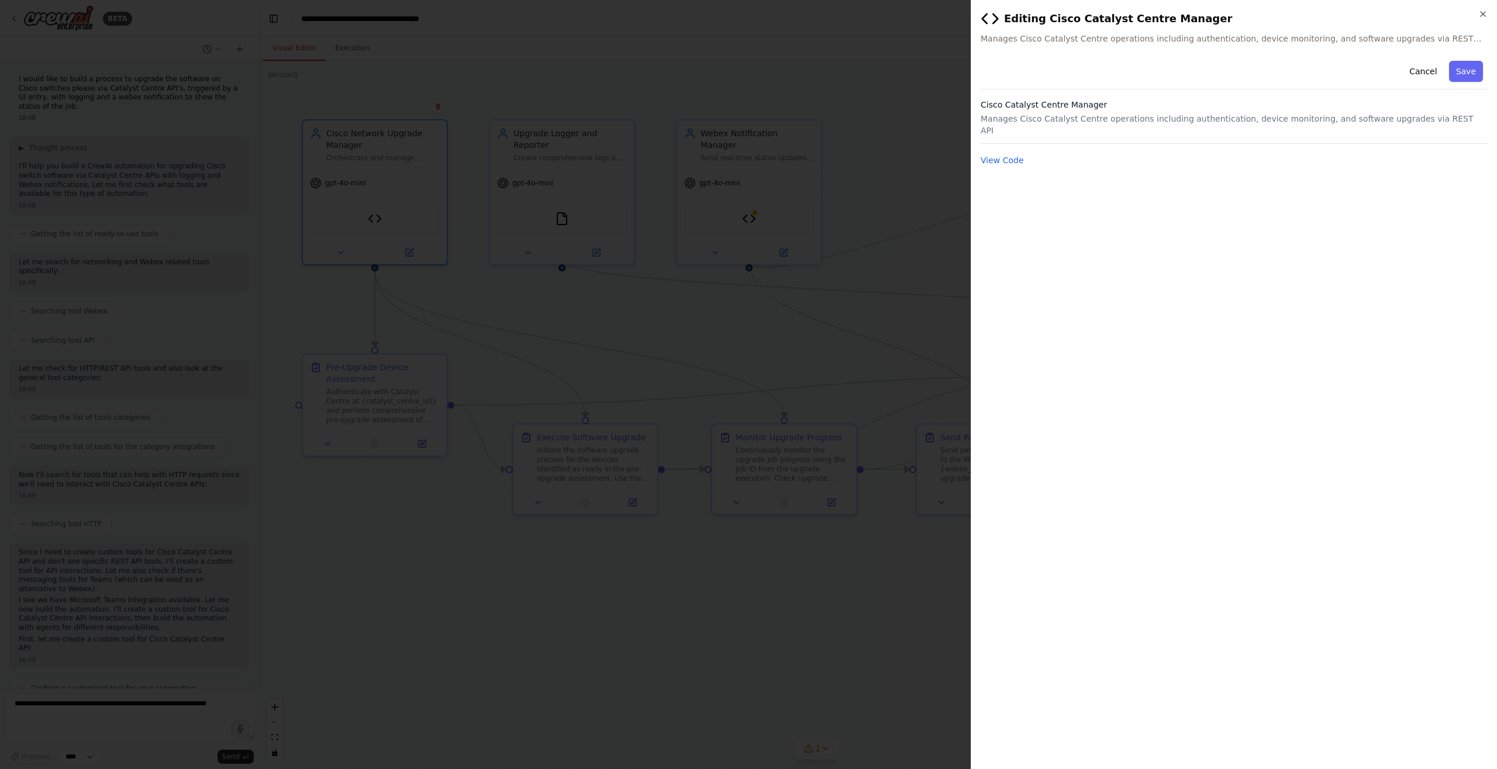
scroll to position [4159, 0]
